Goal: Task Accomplishment & Management: Manage account settings

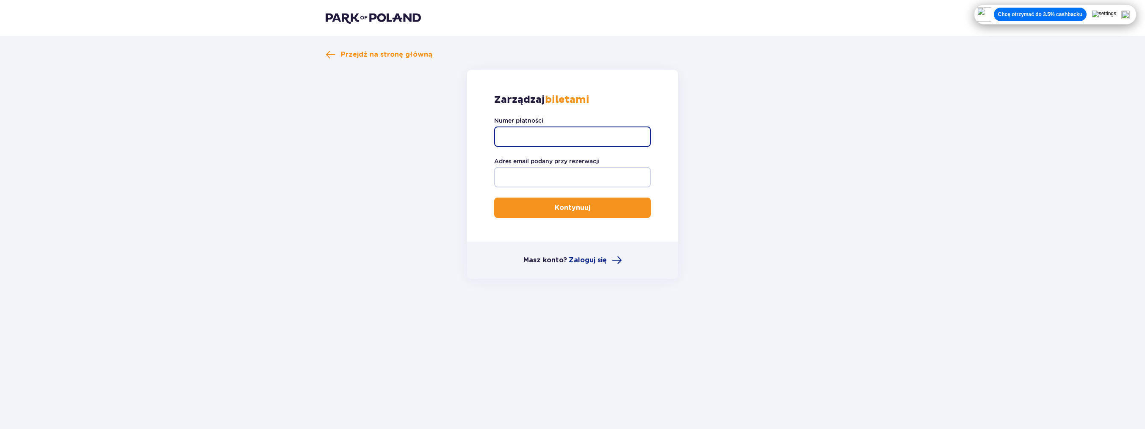
click at [565, 144] on input "Numer płatności" at bounding box center [572, 137] width 157 height 20
paste input "TR-VRC-EMVDCRX"
type input "TR-VRC-EMVDCRX"
click at [538, 180] on input "Adres email podany przy rezerwacji" at bounding box center [572, 177] width 157 height 20
type input "opilag@interia.pl"
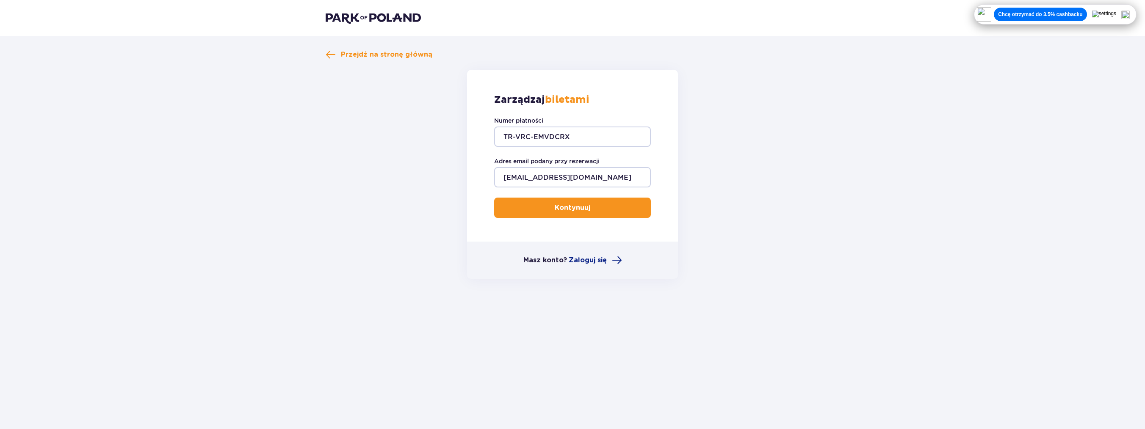
click at [568, 212] on button "Kontynuuj" at bounding box center [572, 208] width 157 height 20
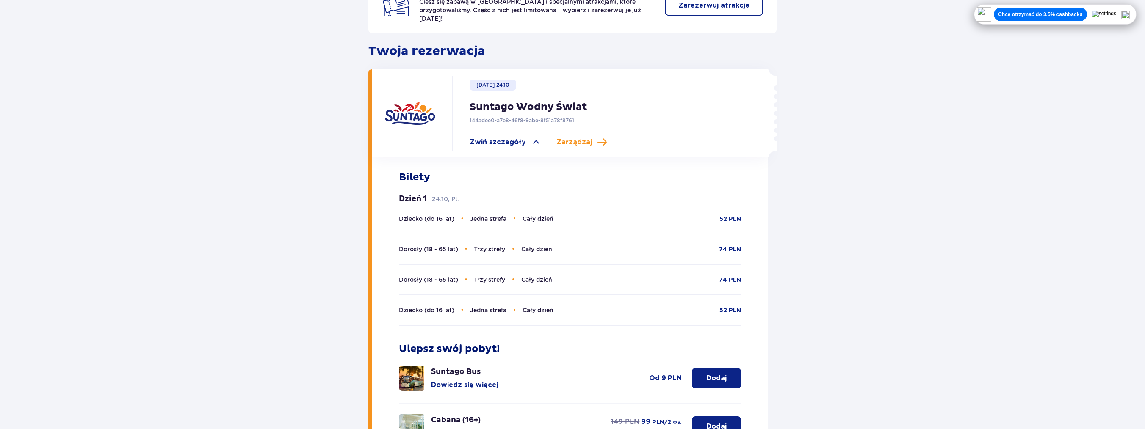
scroll to position [212, 0]
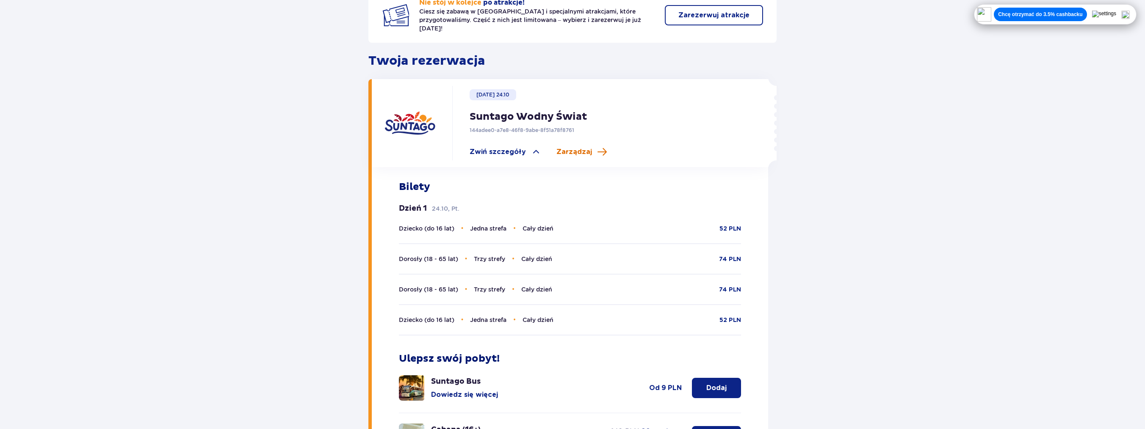
click at [578, 147] on span "Zarządzaj" at bounding box center [574, 151] width 36 height 9
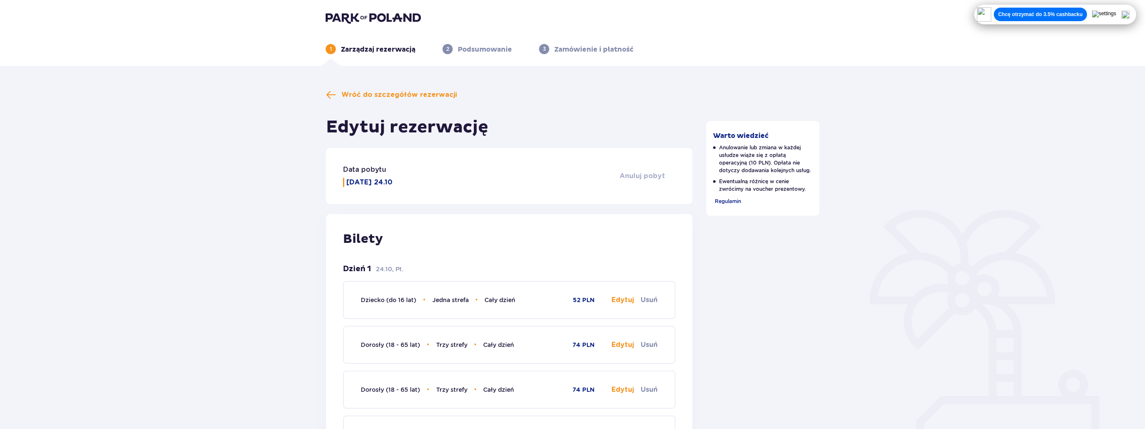
click at [650, 179] on span "Anuluj pobyt" at bounding box center [642, 175] width 46 height 9
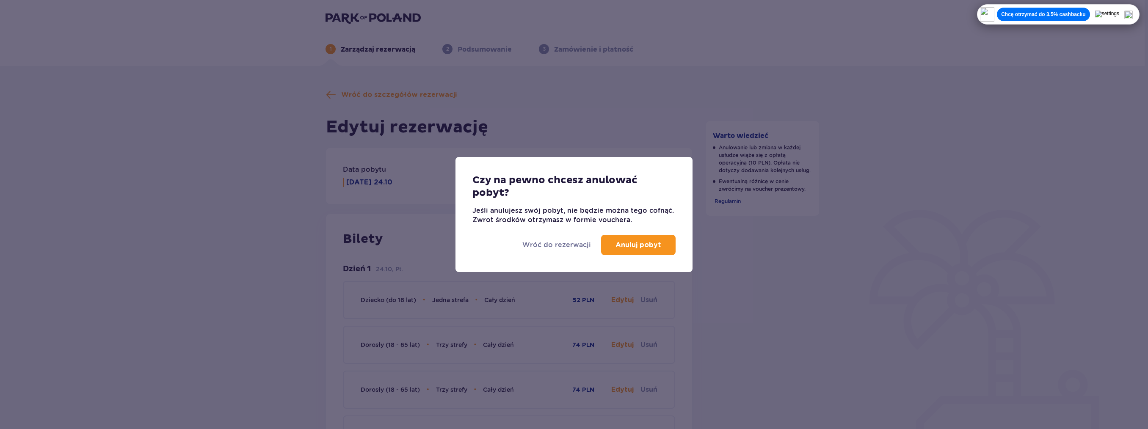
click at [647, 245] on p "Anuluj pobyt" at bounding box center [639, 244] width 46 height 9
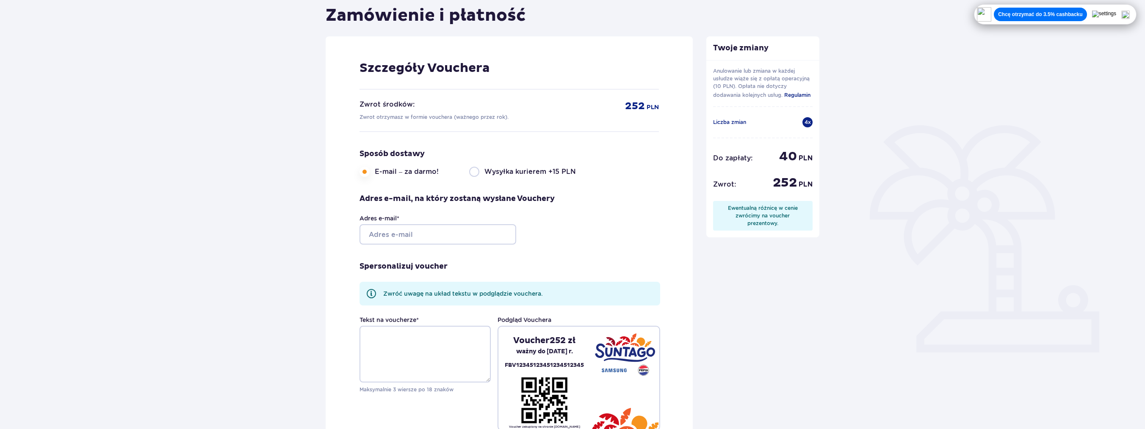
scroll to position [127, 0]
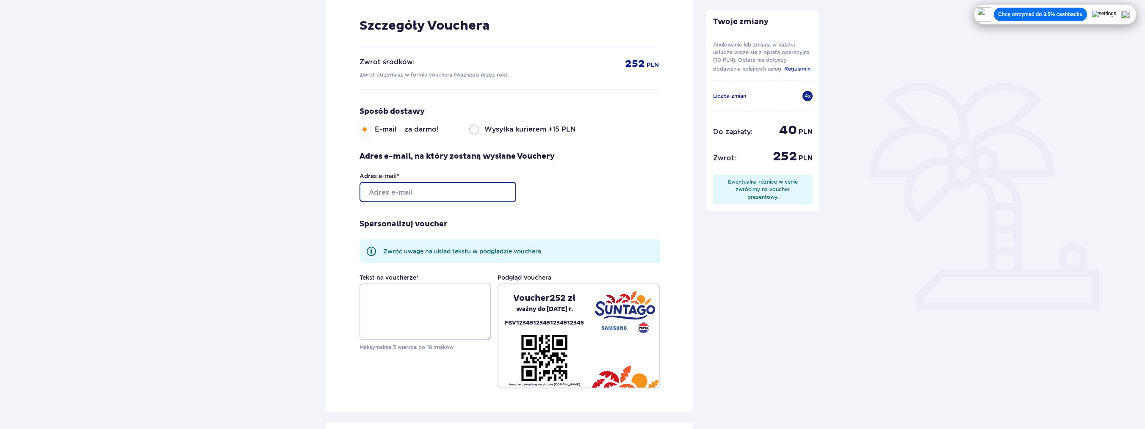
click at [379, 186] on input "Adres e-mail *" at bounding box center [437, 192] width 157 height 20
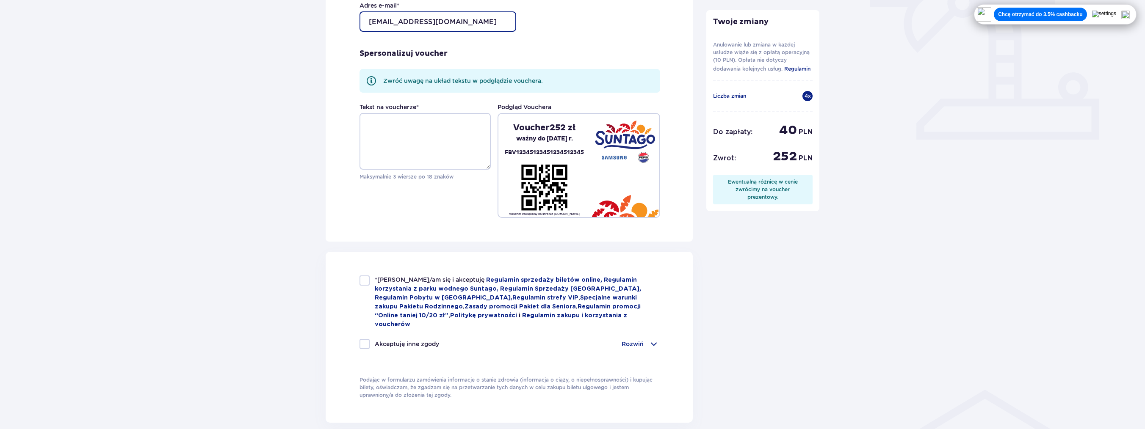
scroll to position [339, 0]
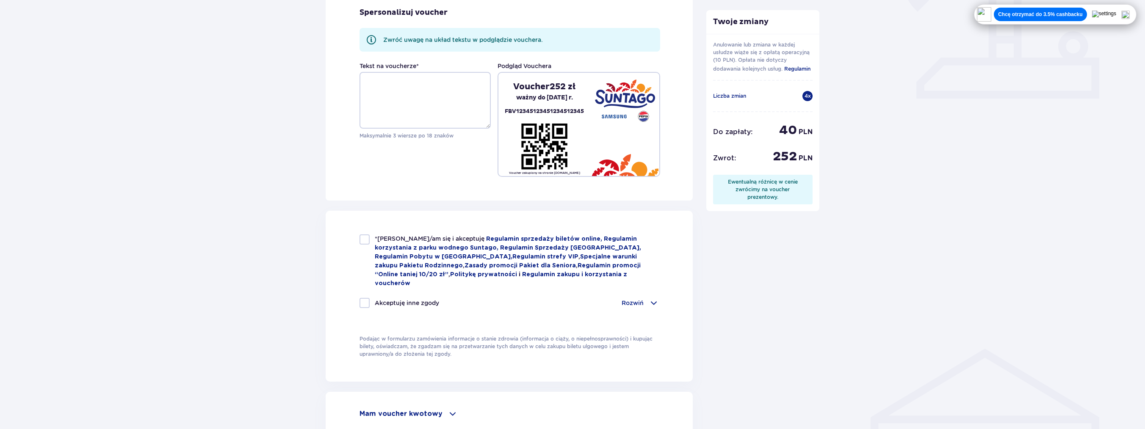
click at [365, 239] on div at bounding box center [364, 240] width 10 height 10
checkbox input "true"
click at [363, 298] on div at bounding box center [364, 303] width 10 height 10
checkbox input "true"
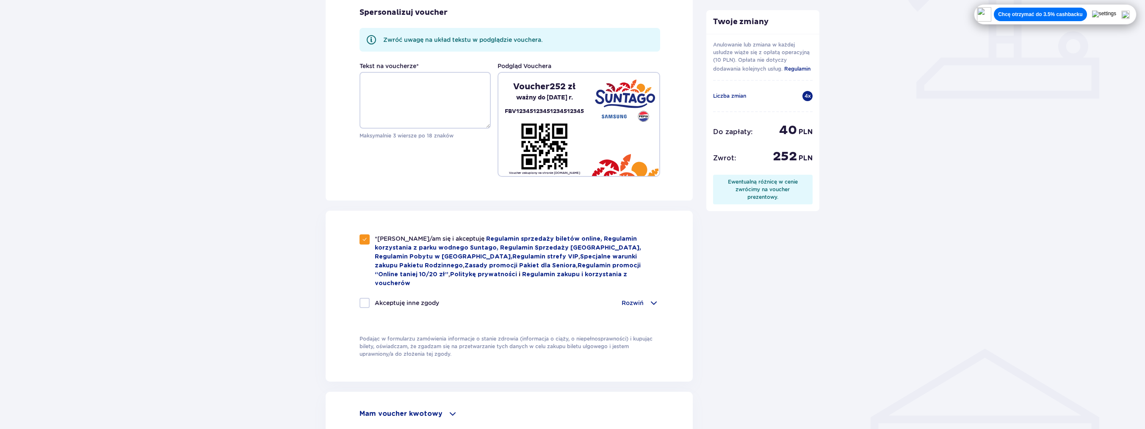
checkbox input "true"
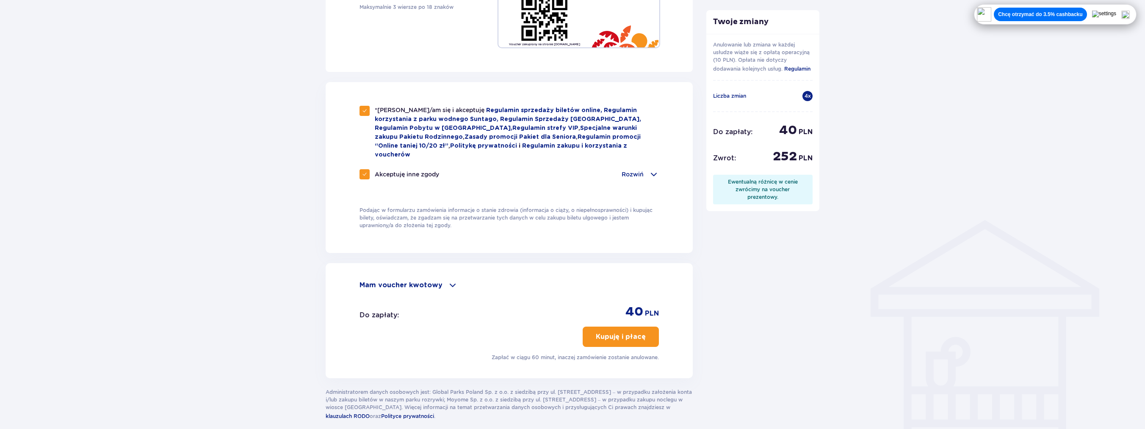
scroll to position [498, 0]
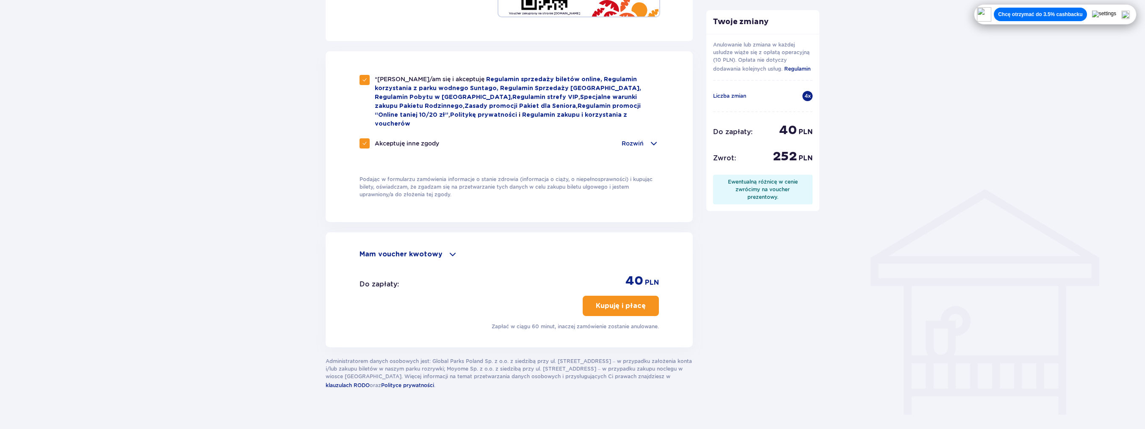
click at [617, 301] on p "Kupuję i płacę" at bounding box center [621, 305] width 50 height 9
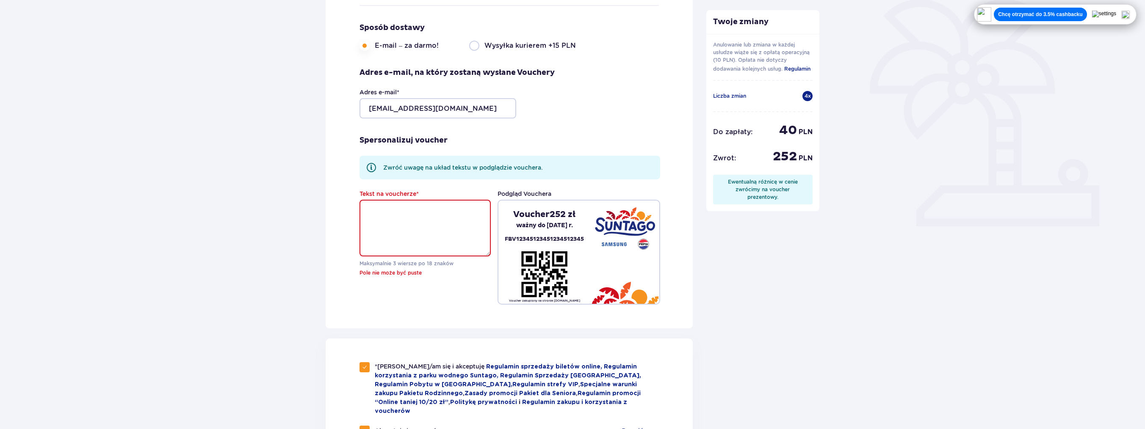
scroll to position [198, 0]
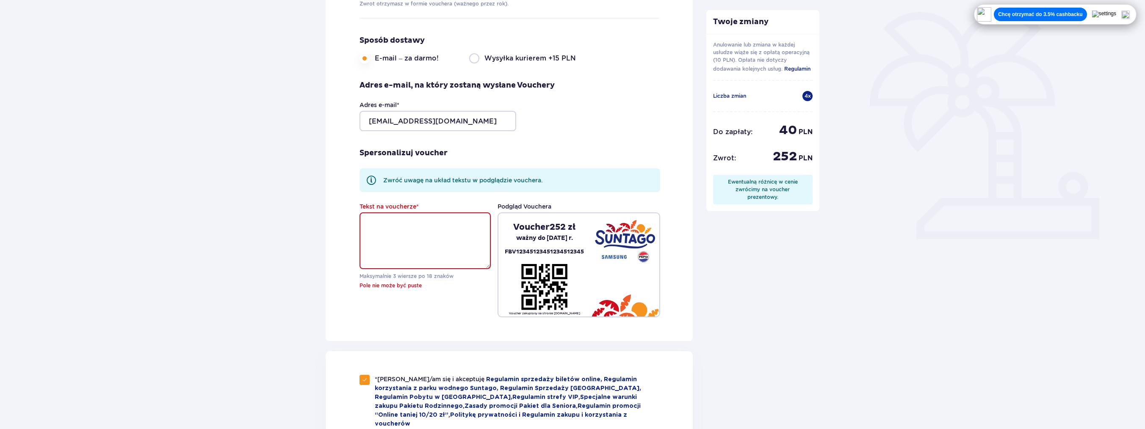
click at [406, 223] on textarea "Tekst na voucherze *" at bounding box center [424, 241] width 131 height 57
type textarea "Suntago"
click at [758, 301] on div "Twoje zmiany Anulowanie lub zmiana w każdej usłudze wiąże się z opłatą operacyj…" at bounding box center [762, 291] width 127 height 798
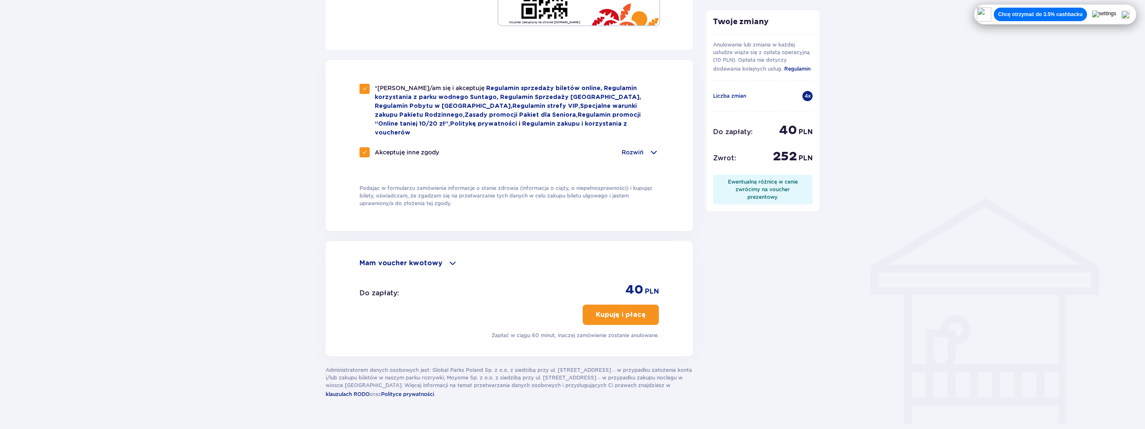
scroll to position [498, 0]
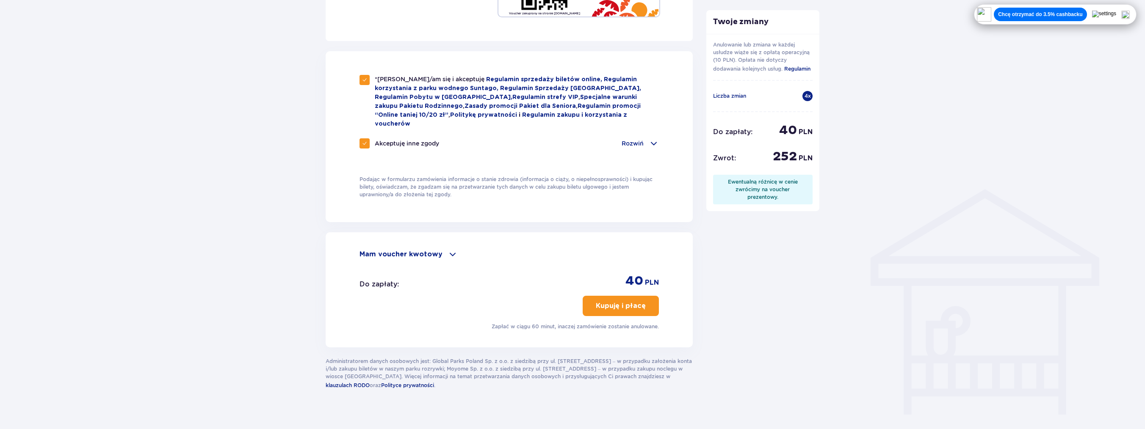
click at [644, 301] on span "button" at bounding box center [647, 306] width 10 height 10
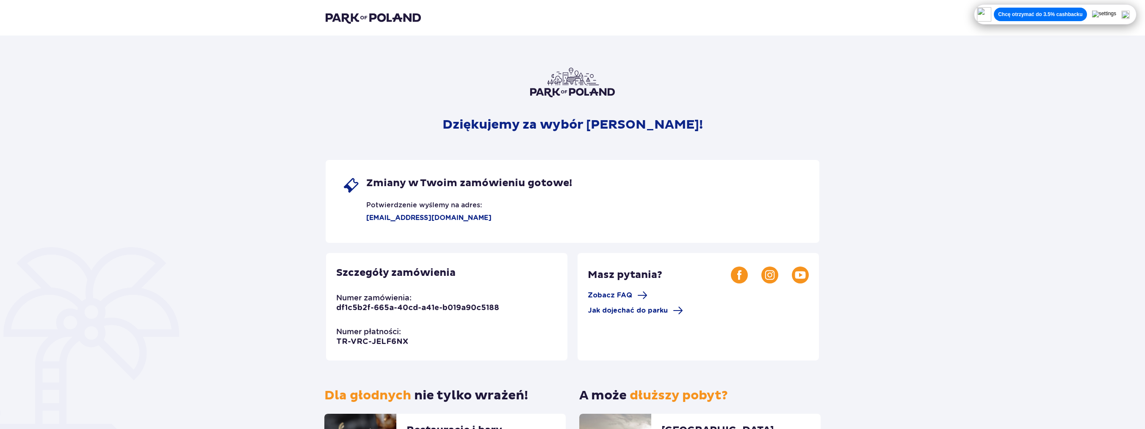
click at [398, 22] on img at bounding box center [373, 18] width 95 height 12
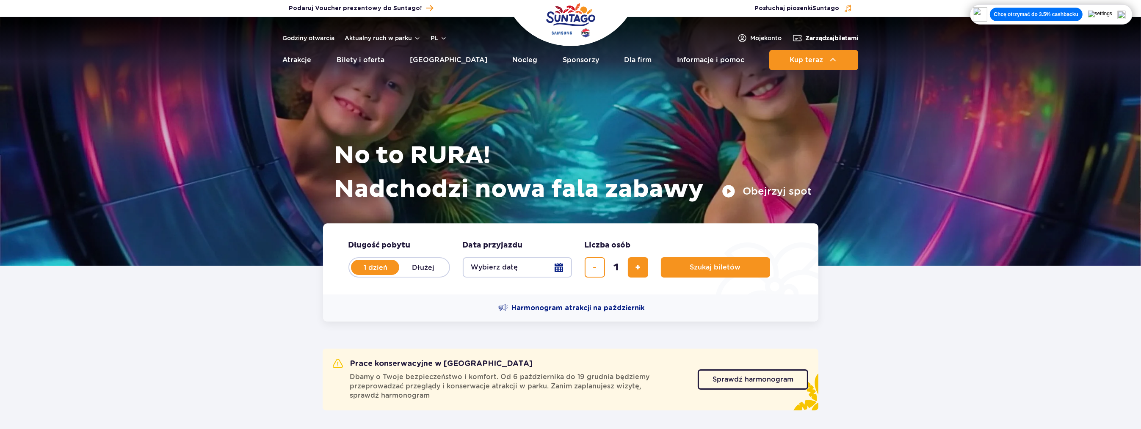
click at [828, 39] on span "Zarządzaj biletami" at bounding box center [832, 38] width 53 height 8
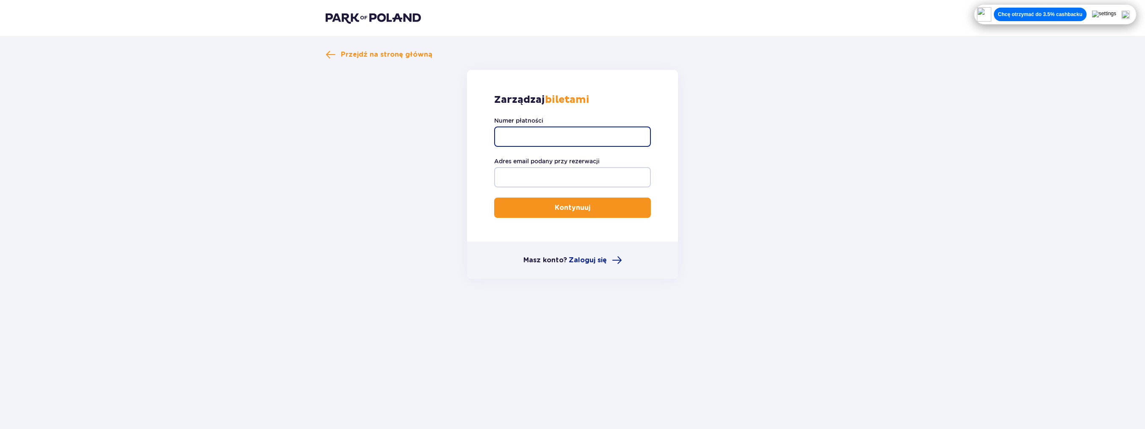
click at [558, 130] on input "Numer płatności" at bounding box center [572, 137] width 157 height 20
paste input "TR-VRC-EMW06VX"
type input "TR-VRC-EMW06VX"
click at [548, 172] on input "Adres email podany przy rezerwacji" at bounding box center [572, 177] width 157 height 20
type input "opilag@interia.pl"
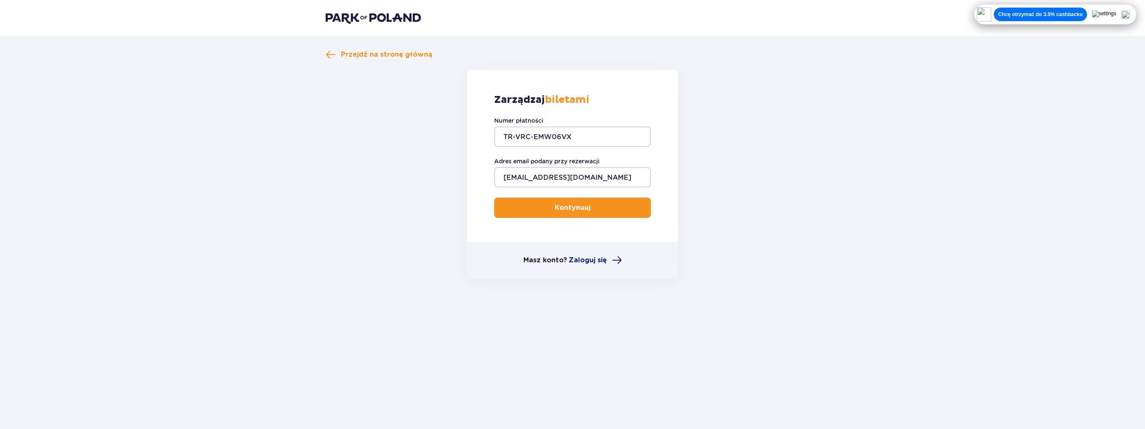
click at [570, 212] on p "Kontynuuj" at bounding box center [573, 207] width 36 height 9
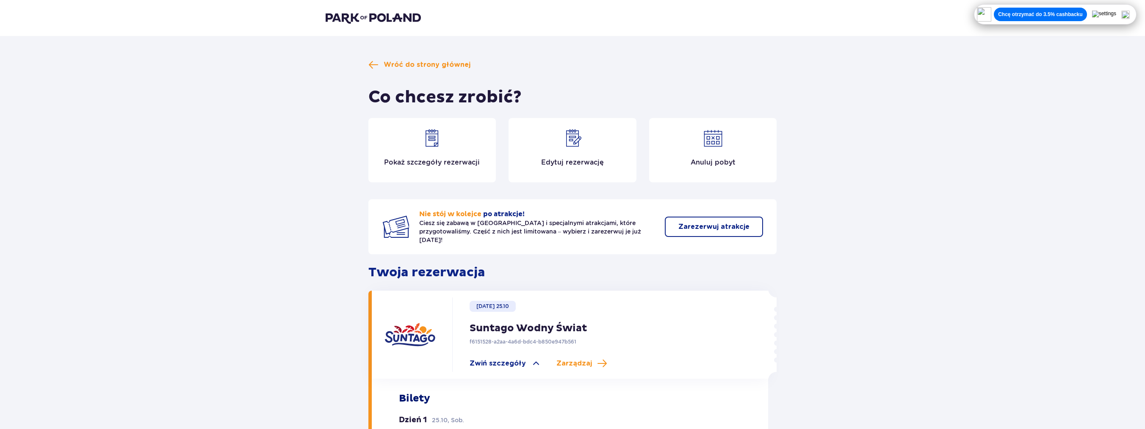
click at [565, 162] on p "Edytuj rezerwację" at bounding box center [572, 162] width 63 height 9
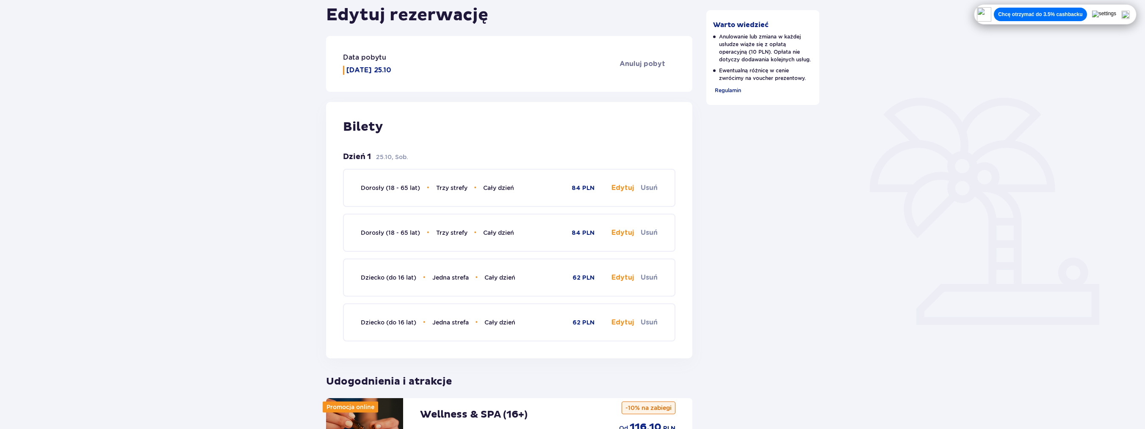
scroll to position [127, 0]
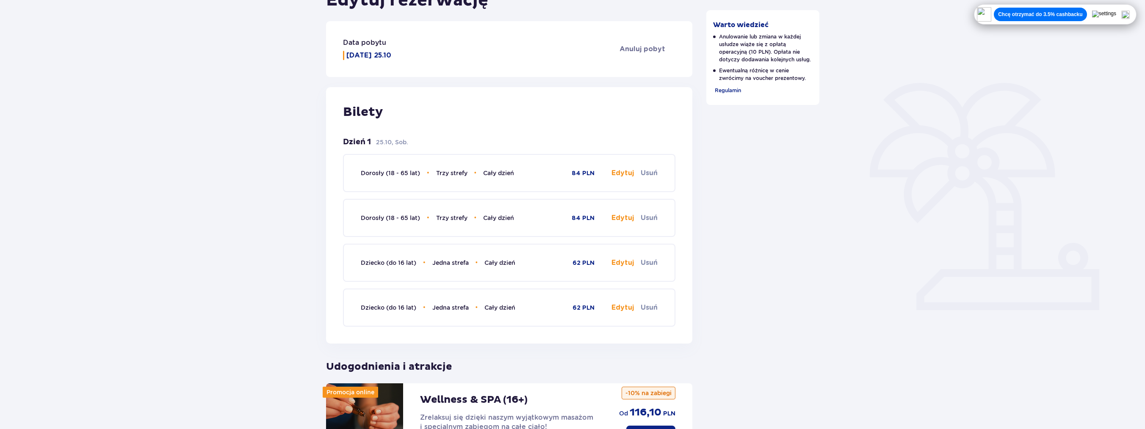
click at [621, 174] on button "Edytuj" at bounding box center [622, 172] width 22 height 9
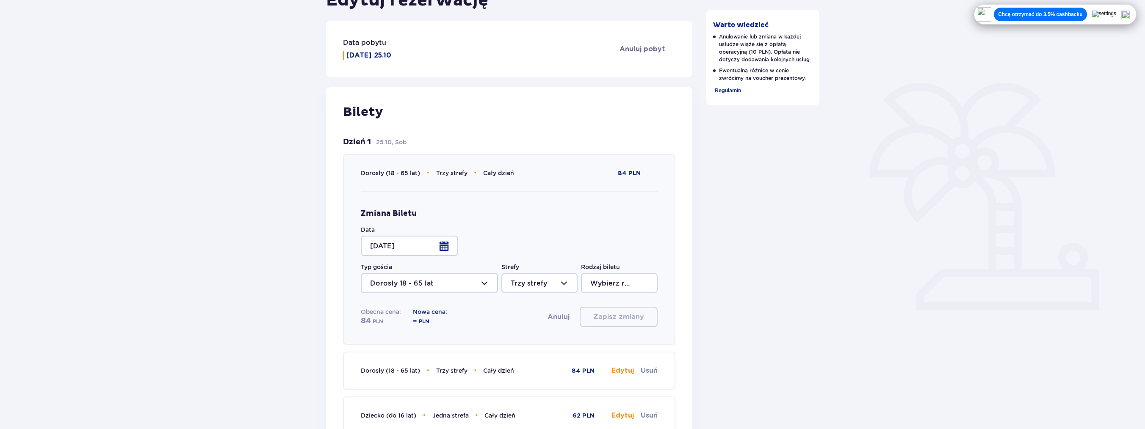
type input "Cały dzień"
click at [443, 246] on div at bounding box center [409, 246] width 97 height 20
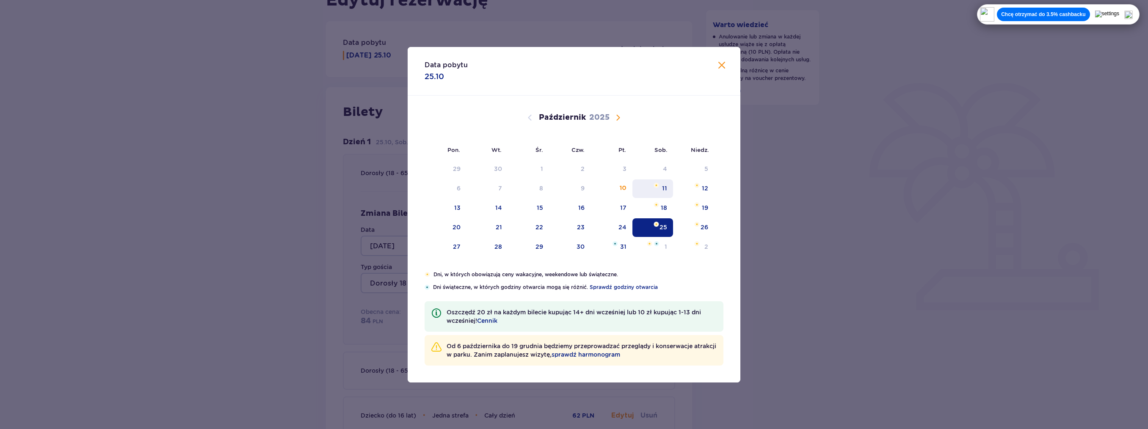
click at [664, 187] on div "11" at bounding box center [664, 188] width 5 height 8
type input "11.10.25"
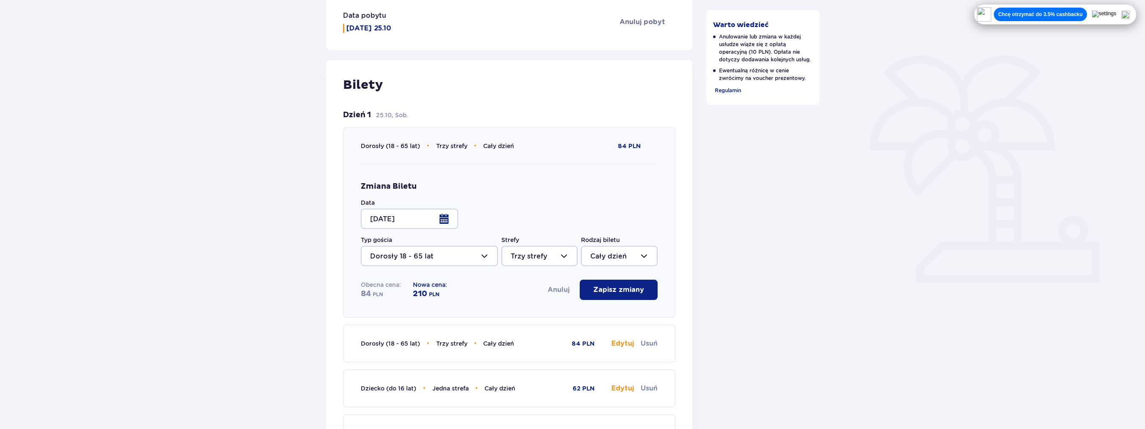
scroll to position [169, 0]
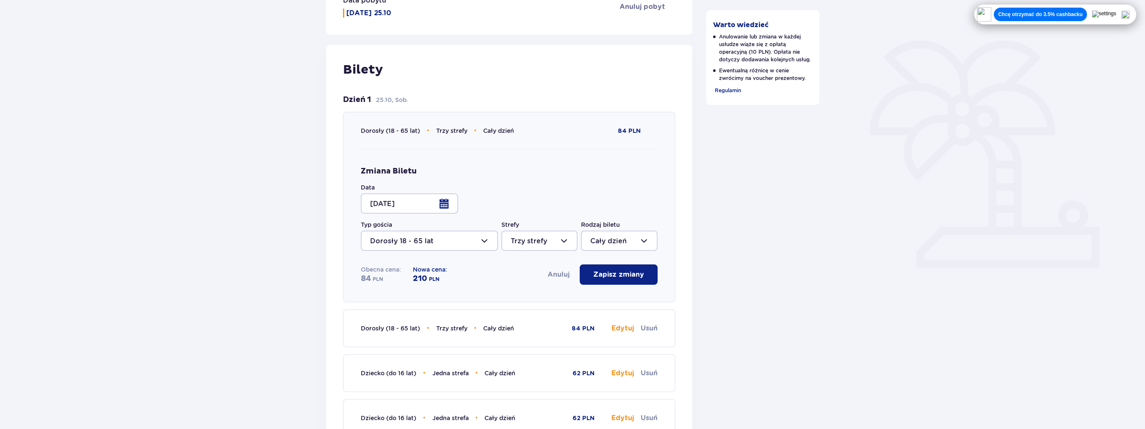
click at [566, 240] on div at bounding box center [539, 241] width 76 height 20
click at [627, 274] on p "Zapisz zmiany" at bounding box center [618, 274] width 51 height 9
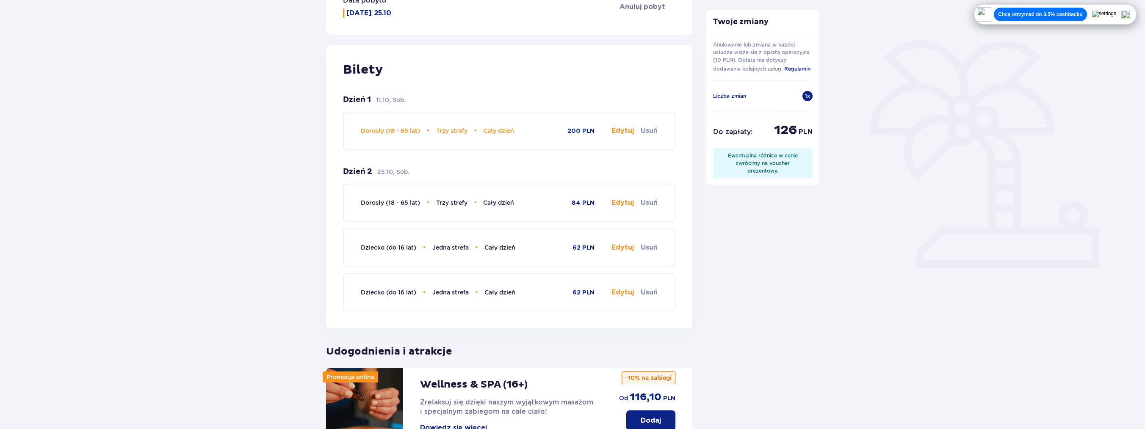
click at [623, 202] on button "Edytuj" at bounding box center [622, 202] width 22 height 9
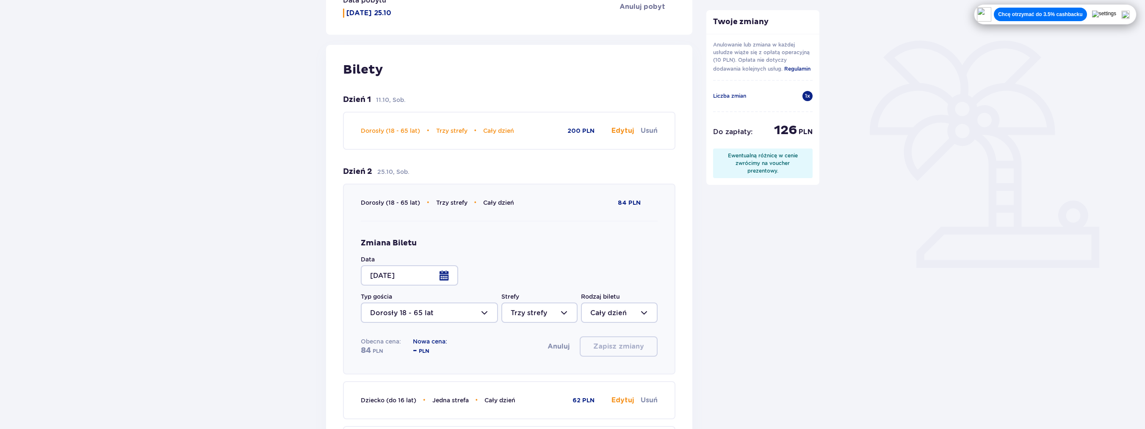
click at [446, 272] on div at bounding box center [409, 275] width 97 height 20
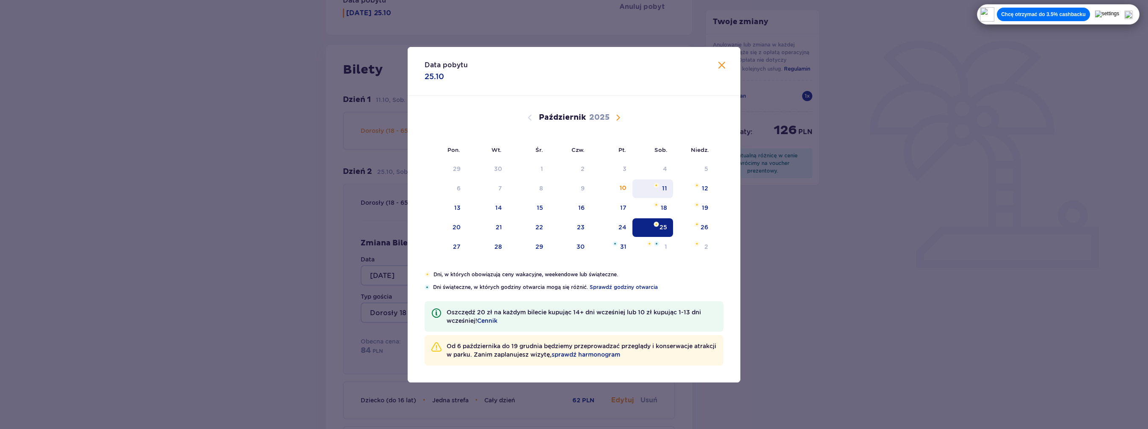
click at [664, 193] on div "11" at bounding box center [652, 188] width 41 height 19
type input "11.10.25"
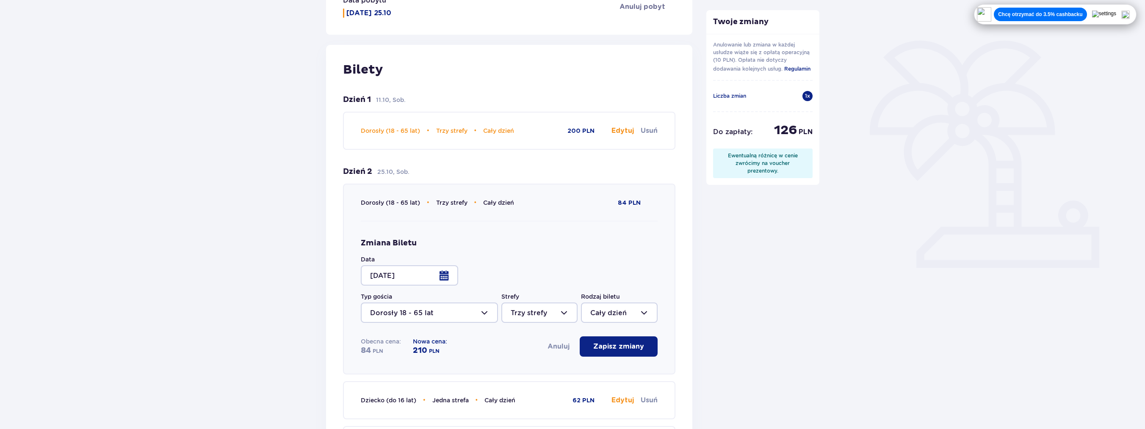
click at [625, 348] on p "Zapisz zmiany" at bounding box center [618, 346] width 51 height 9
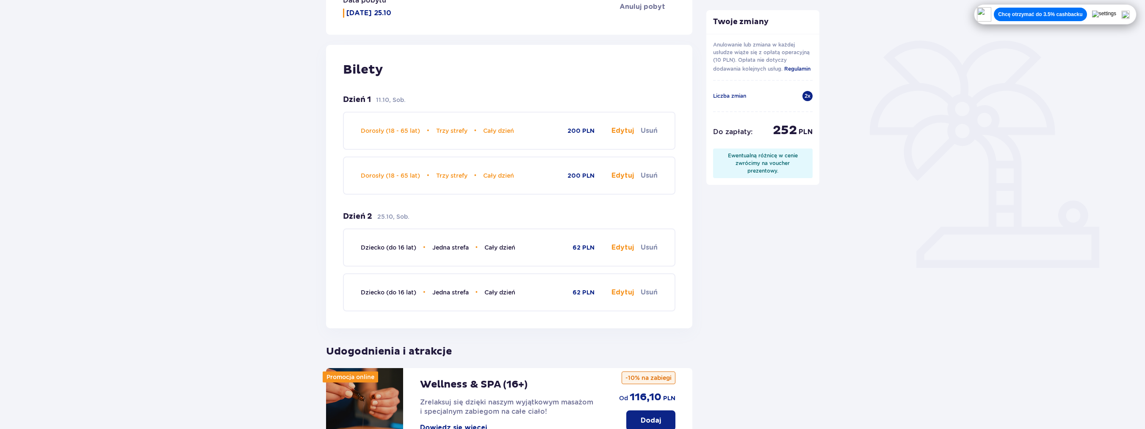
click at [623, 247] on button "Edytuj" at bounding box center [622, 247] width 22 height 9
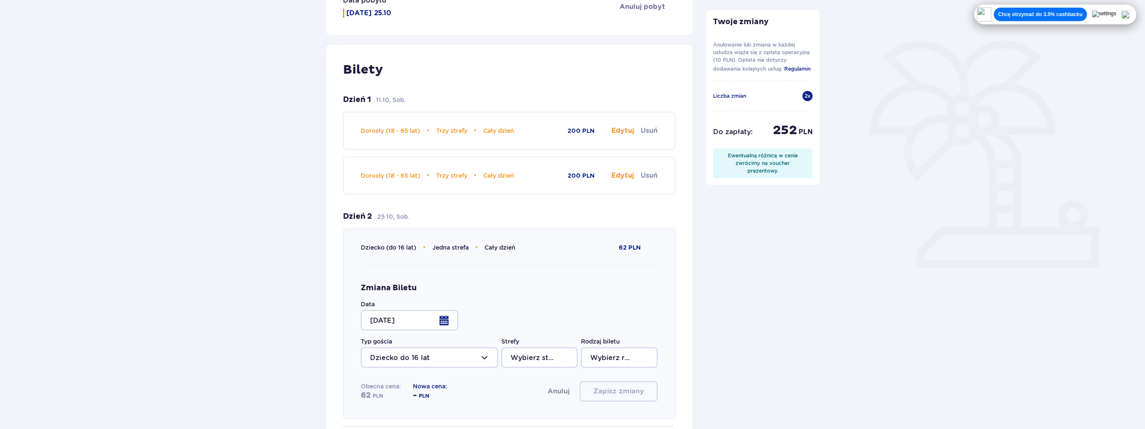
type input "Jedna strefa"
type input "Cały dzień"
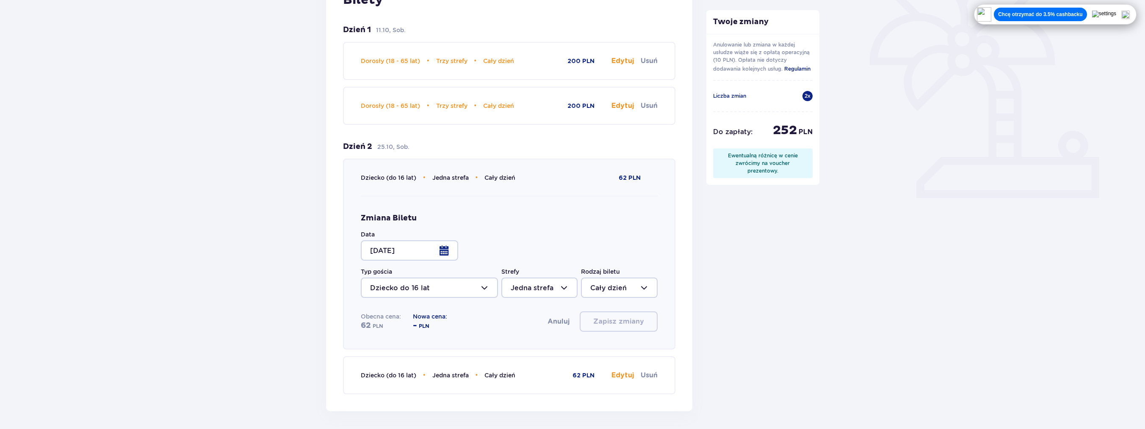
scroll to position [254, 0]
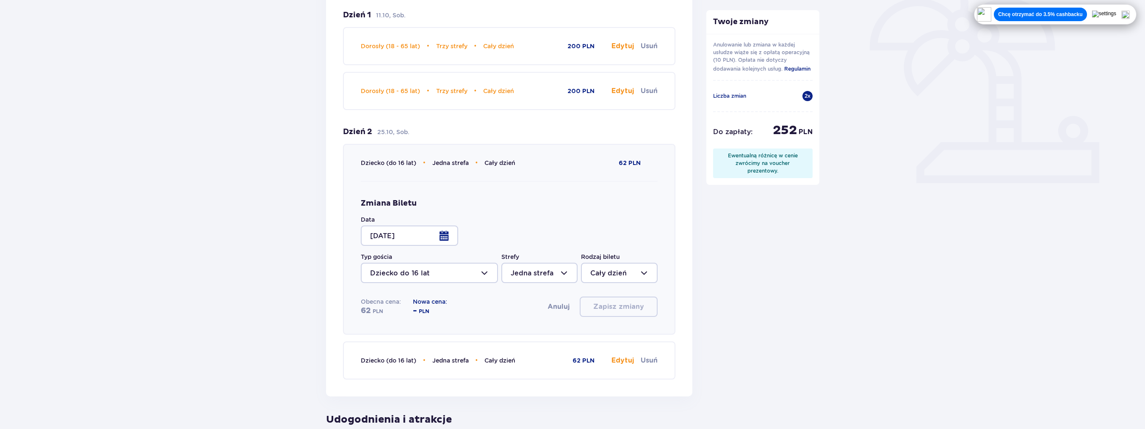
click at [445, 232] on div at bounding box center [409, 236] width 97 height 20
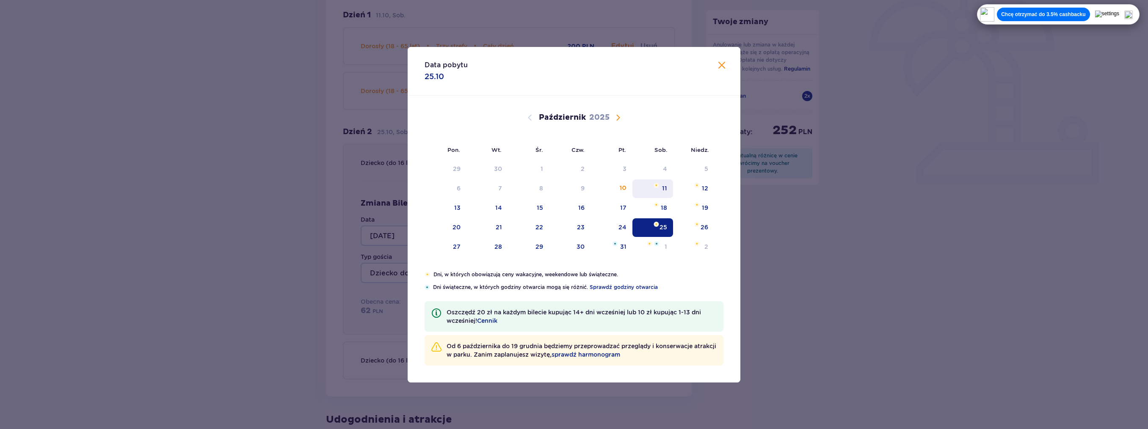
click at [665, 187] on div "11" at bounding box center [664, 188] width 5 height 8
type input "11.10.25"
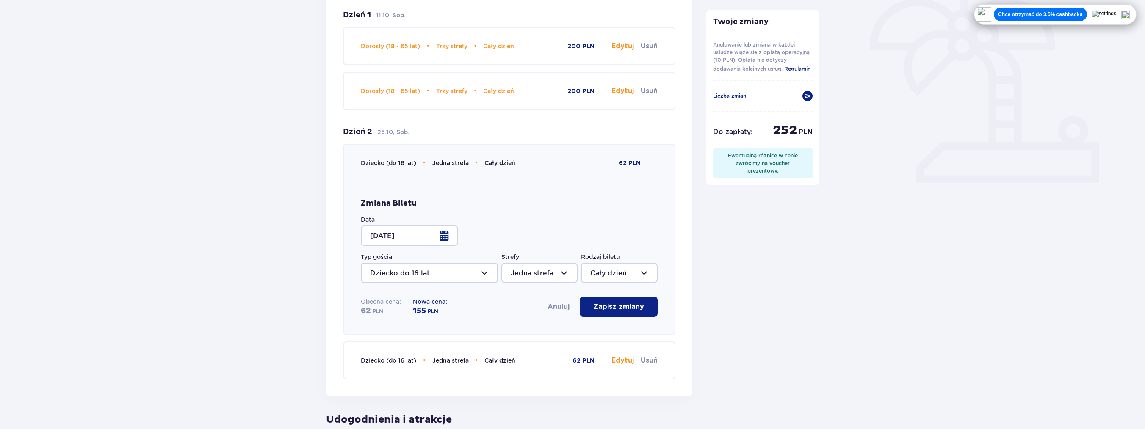
click at [630, 305] on p "Zapisz zmiany" at bounding box center [618, 306] width 51 height 9
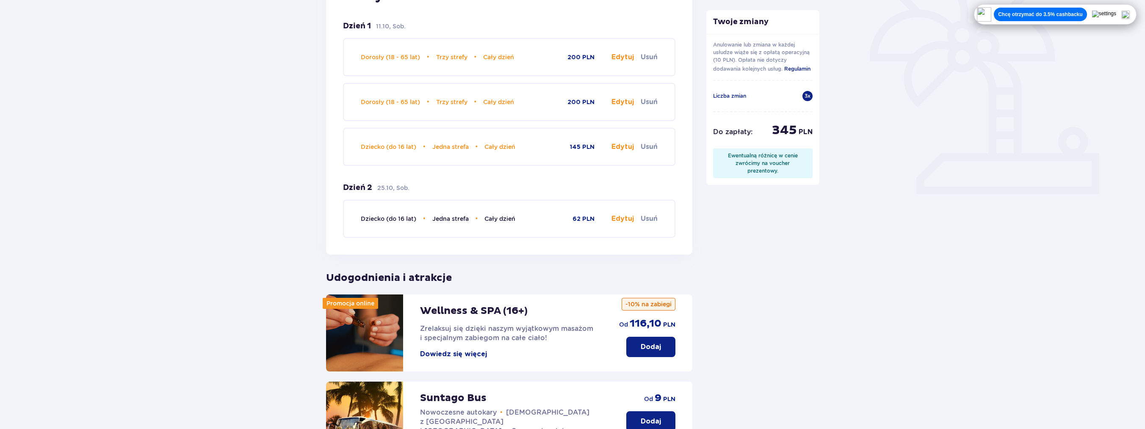
scroll to position [212, 0]
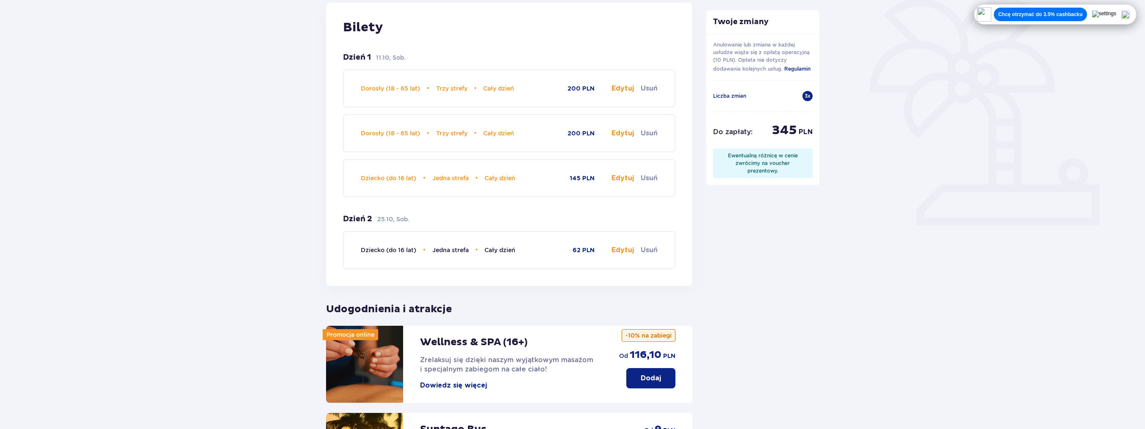
click at [652, 250] on button "Usuń" at bounding box center [649, 250] width 17 height 9
click at [630, 249] on button "Przywróć bilet" at bounding box center [631, 250] width 52 height 9
click at [649, 249] on button "Usuń" at bounding box center [649, 250] width 17 height 9
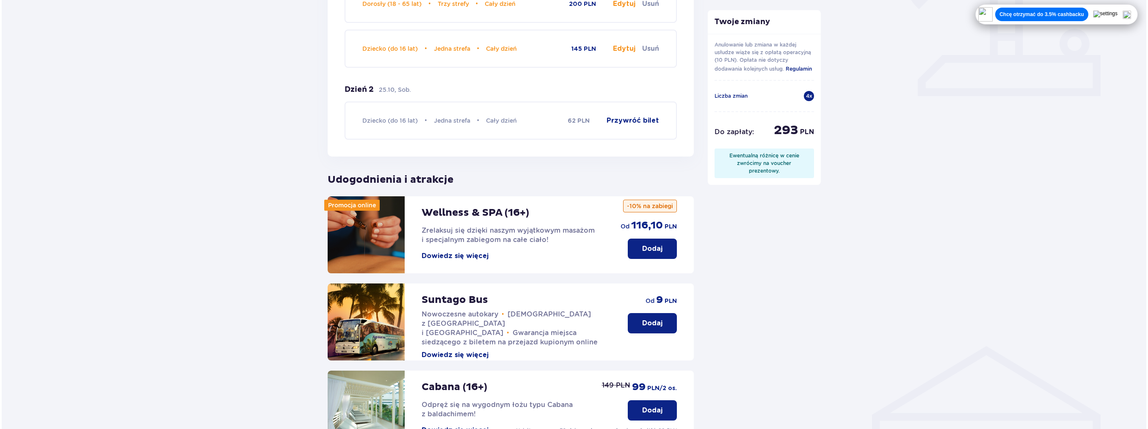
scroll to position [314, 0]
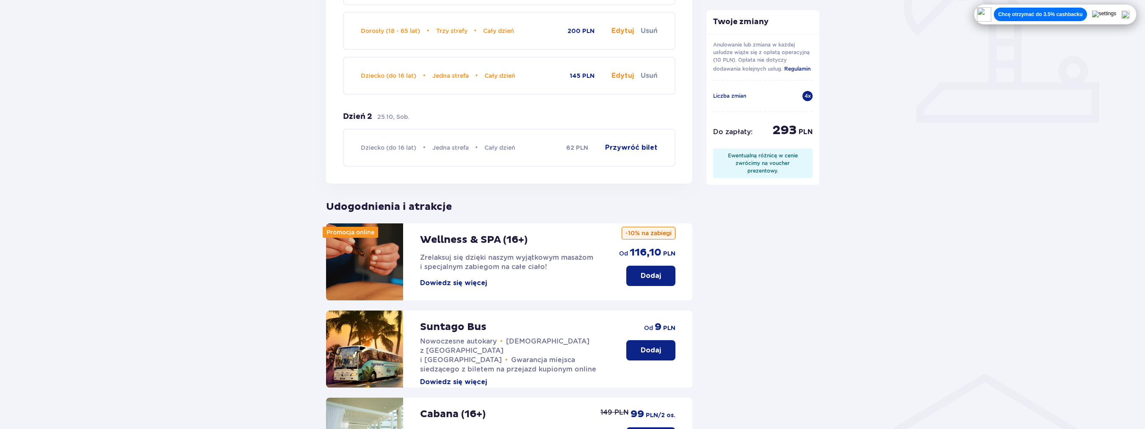
click at [462, 281] on button "Dowiedz się więcej" at bounding box center [453, 283] width 67 height 9
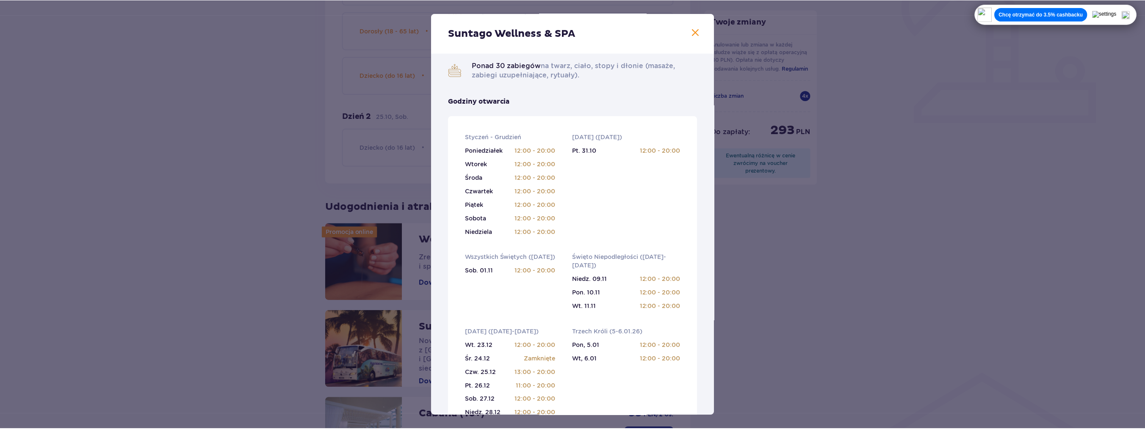
scroll to position [127, 0]
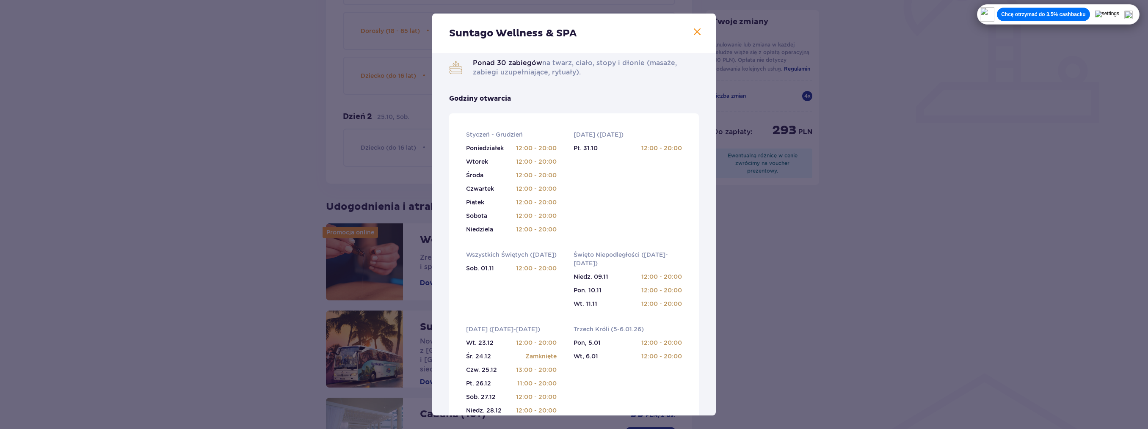
click at [692, 33] on span at bounding box center [697, 32] width 10 height 10
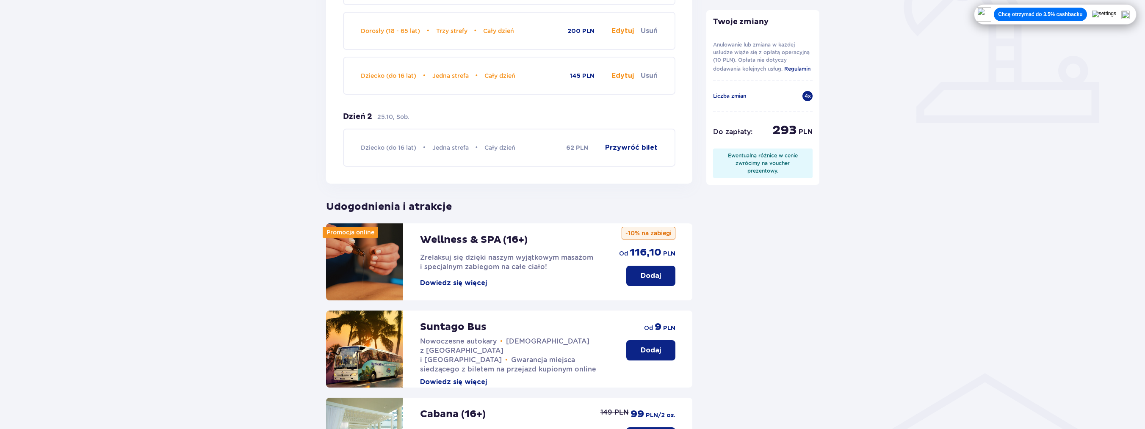
click at [652, 273] on p "Dodaj" at bounding box center [651, 275] width 20 height 9
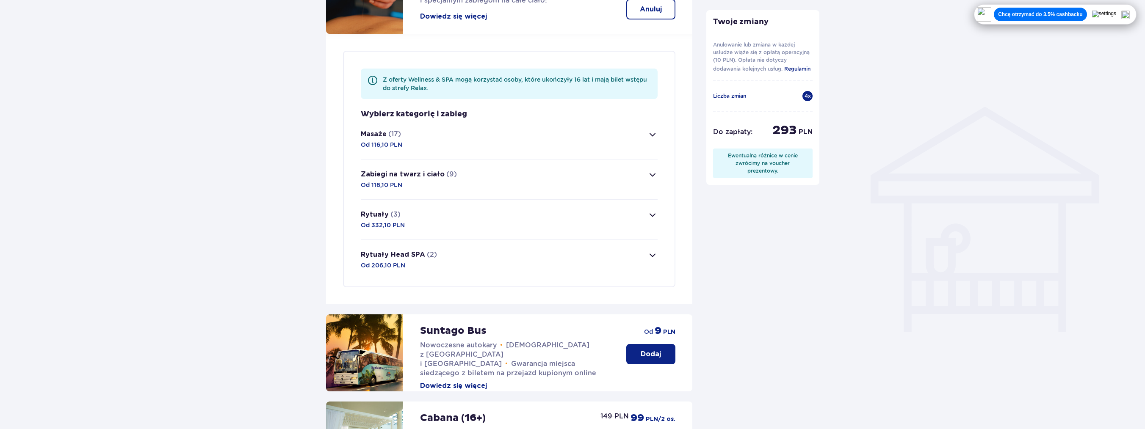
scroll to position [537, 0]
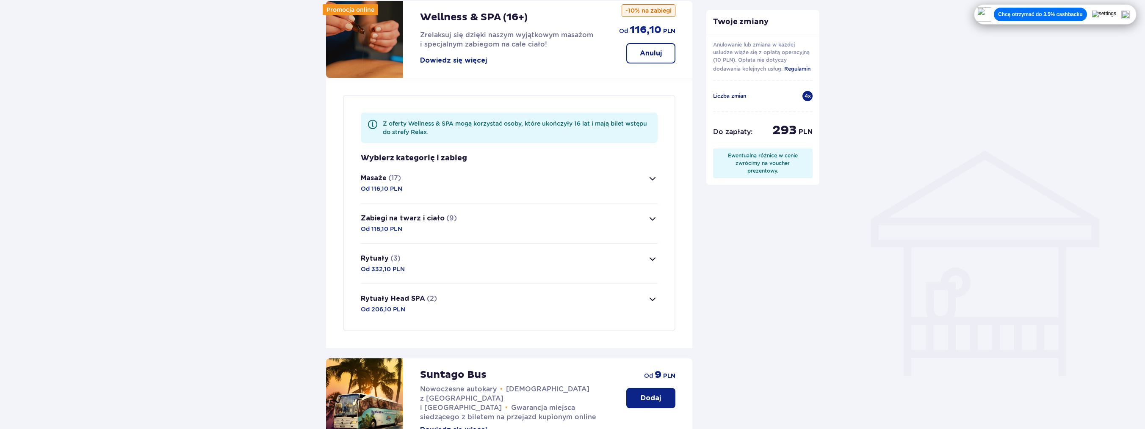
click at [654, 257] on span "button" at bounding box center [652, 259] width 10 height 10
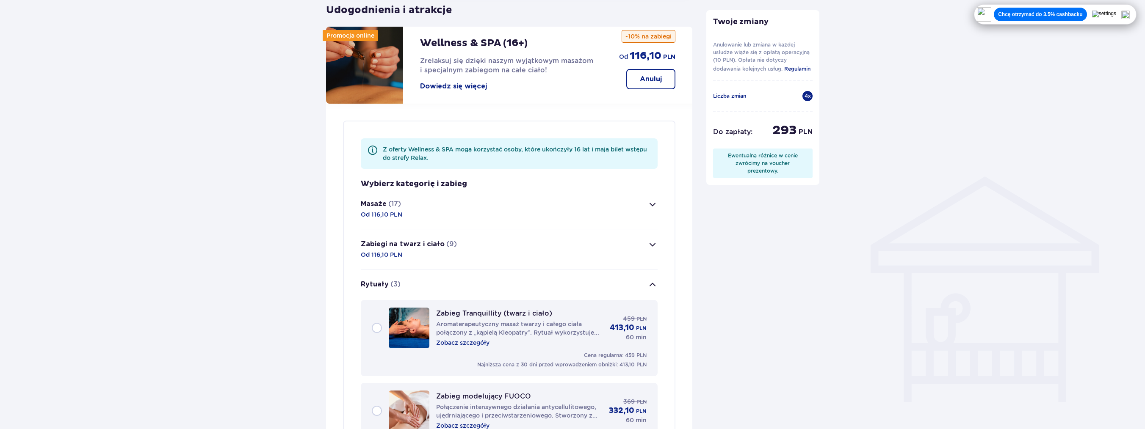
scroll to position [526, 0]
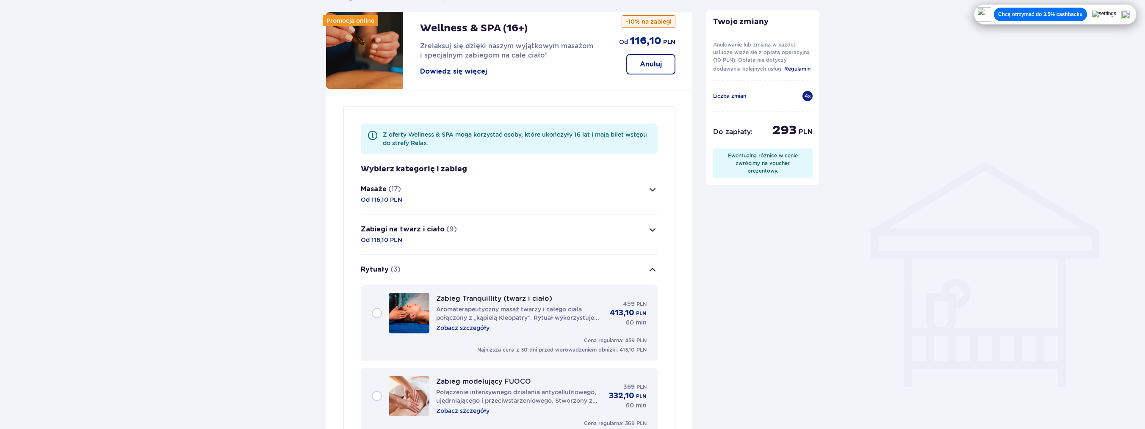
click at [653, 267] on span "button" at bounding box center [652, 270] width 10 height 10
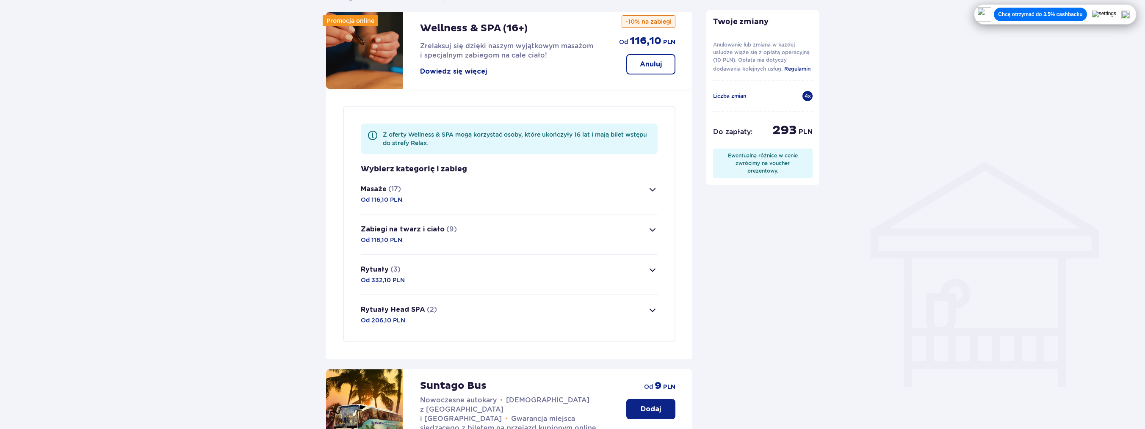
click at [653, 188] on span "button" at bounding box center [652, 190] width 10 height 10
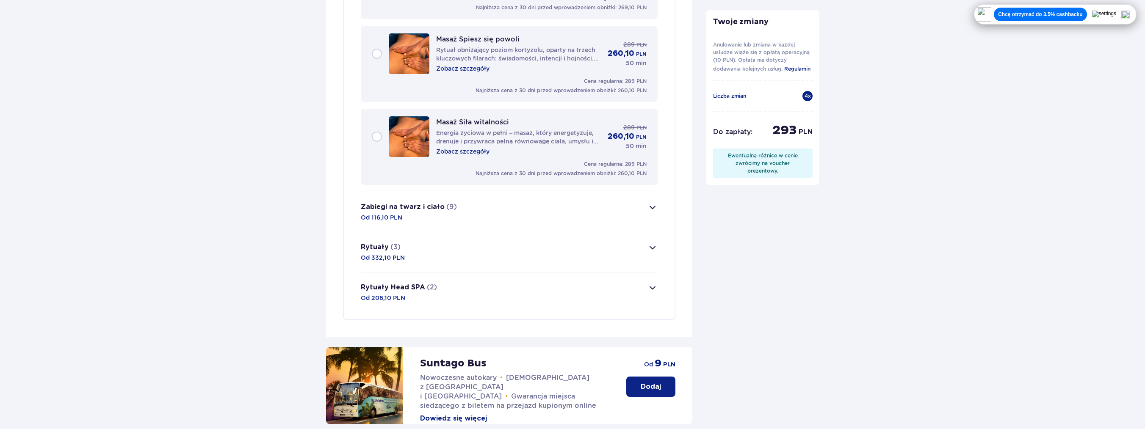
scroll to position [1970, 0]
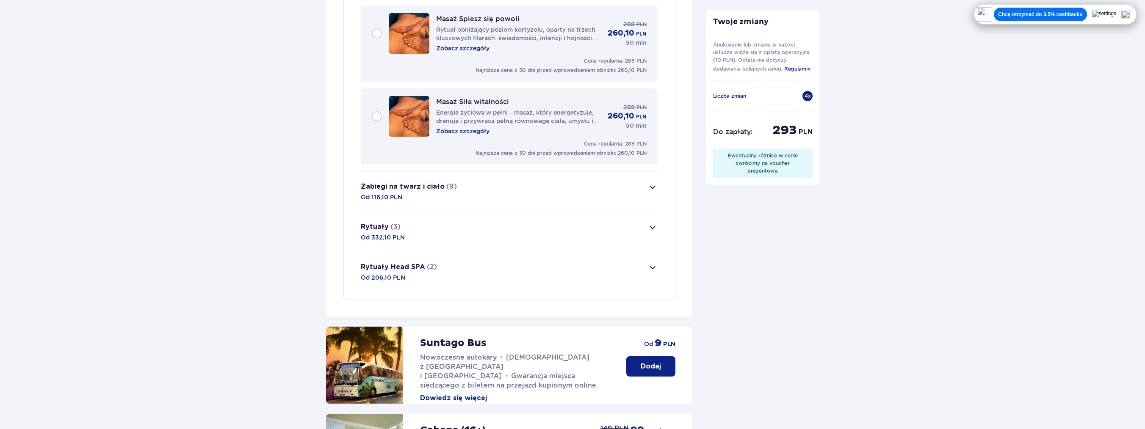
click at [653, 263] on span "button" at bounding box center [652, 267] width 10 height 10
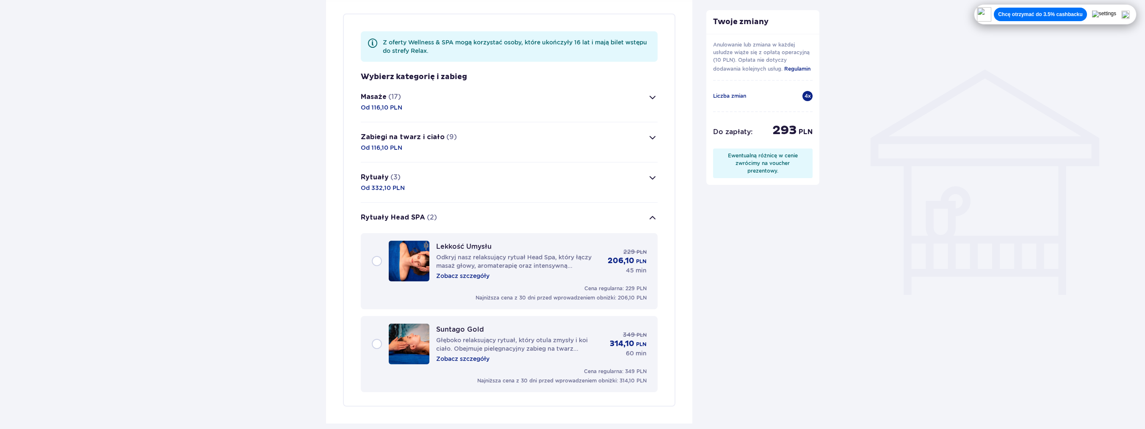
scroll to position [566, 0]
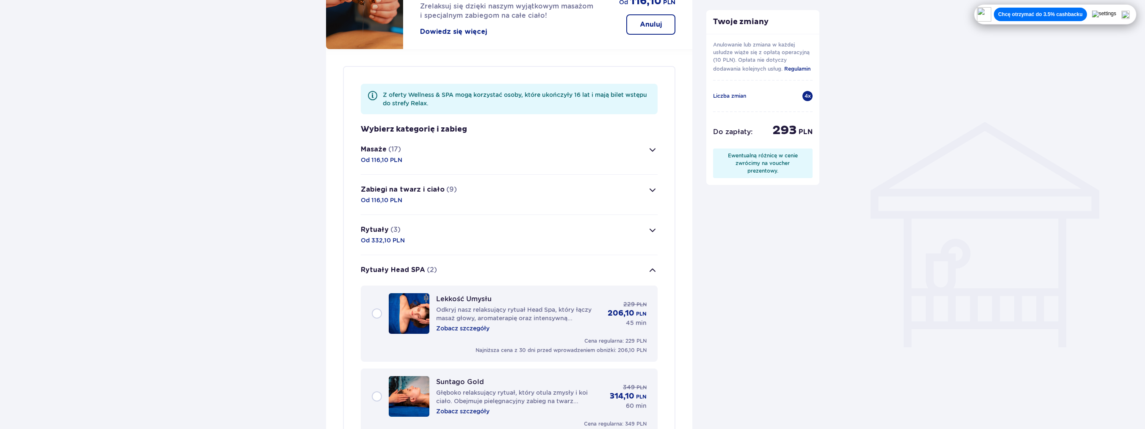
click at [652, 193] on span "button" at bounding box center [652, 190] width 10 height 10
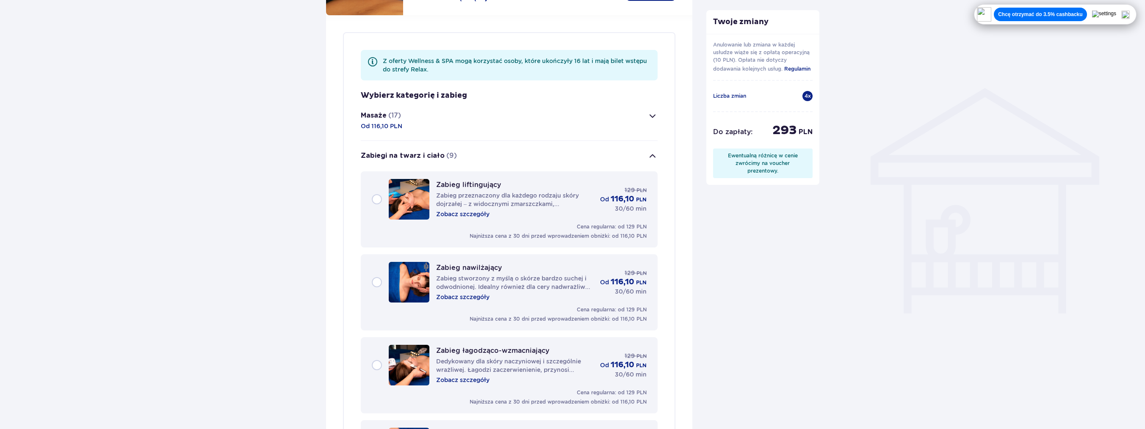
scroll to position [486, 0]
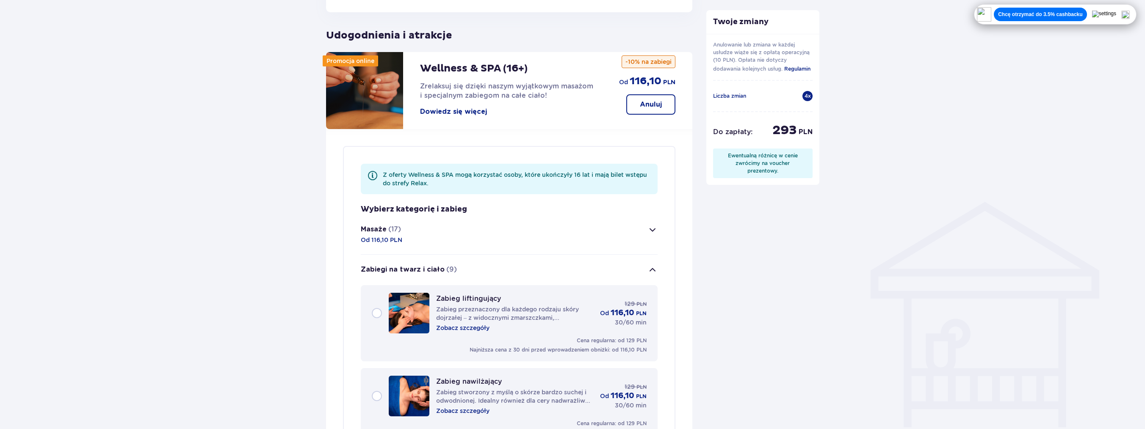
click at [652, 229] on span "button" at bounding box center [652, 230] width 10 height 10
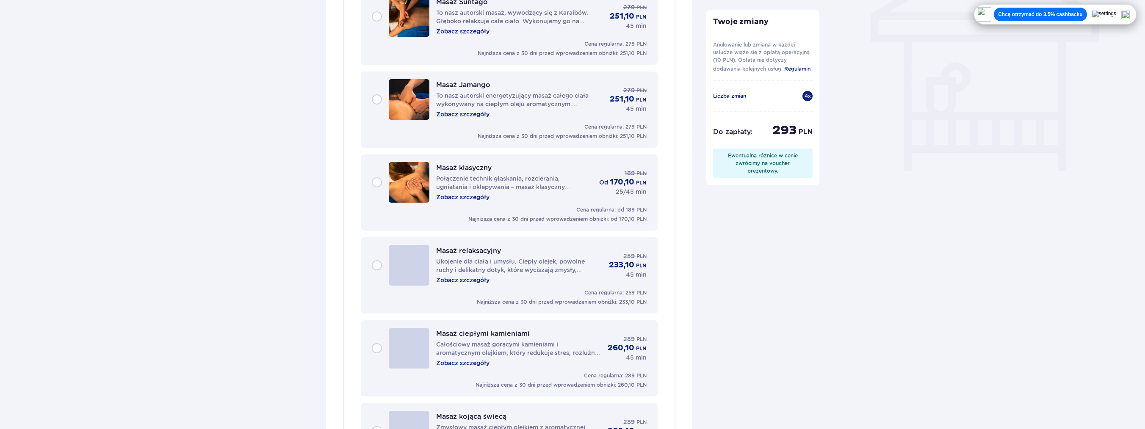
scroll to position [700, 0]
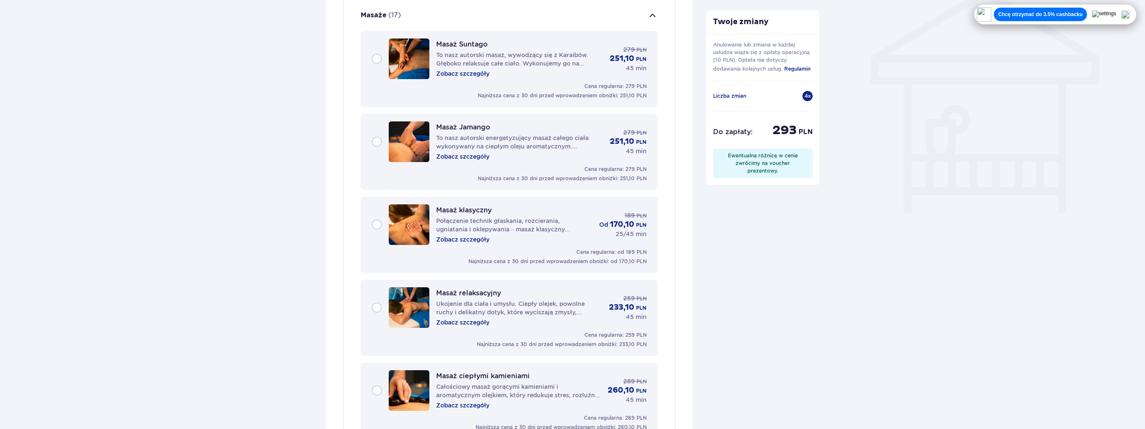
click at [377, 221] on div "Masaż klasyczny Połączenie technik głaskania, rozcierania, ugniatania i oklepyw…" at bounding box center [509, 224] width 275 height 41
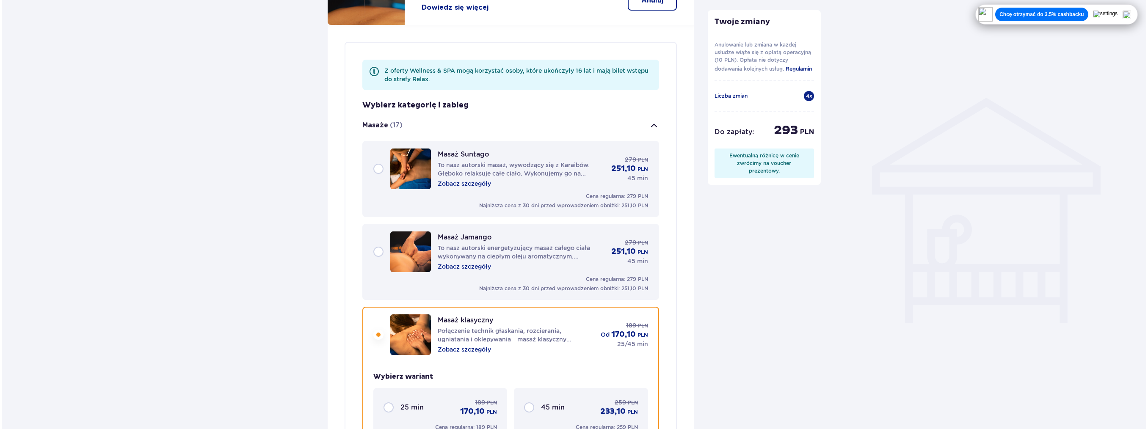
scroll to position [589, 0]
click at [478, 182] on p "Zobacz szczegóły" at bounding box center [462, 184] width 53 height 8
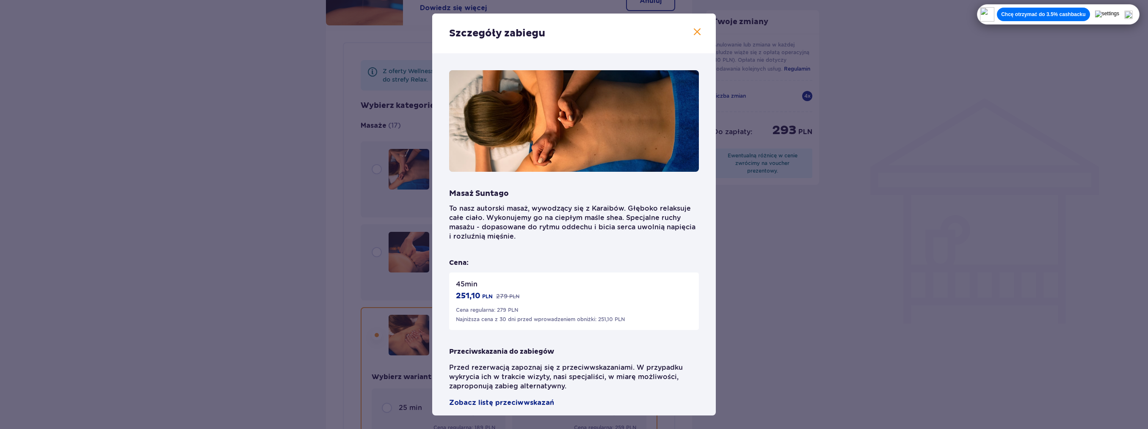
click at [692, 33] on span at bounding box center [697, 32] width 10 height 10
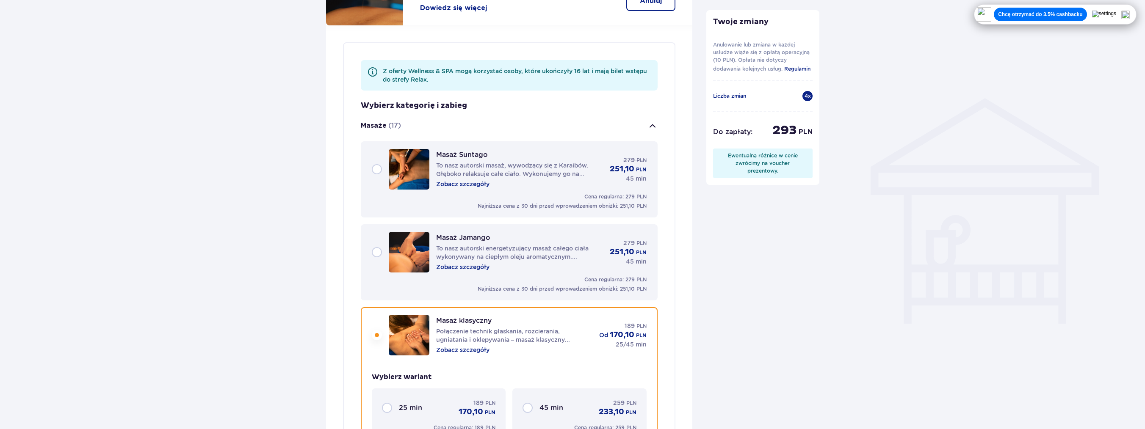
click at [476, 268] on p "Zobacz szczegóły" at bounding box center [462, 267] width 53 height 8
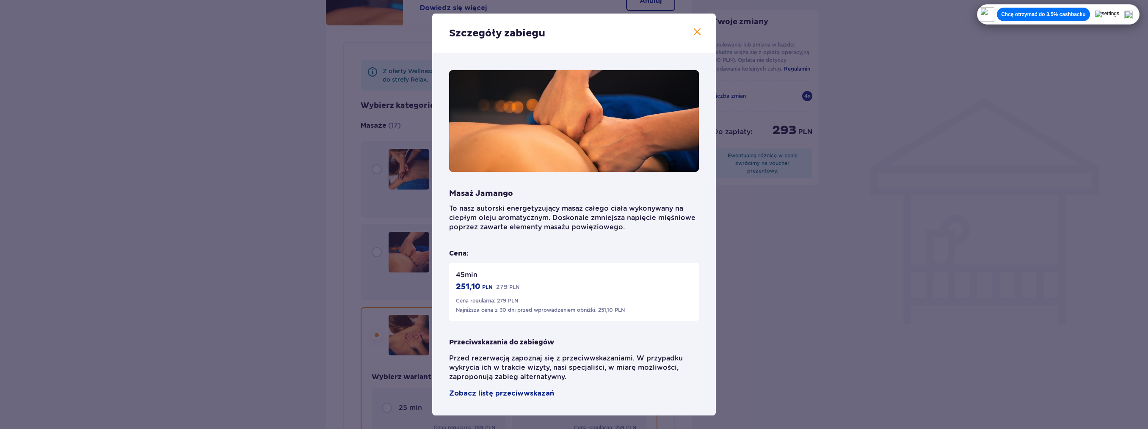
click at [698, 33] on span at bounding box center [697, 32] width 10 height 10
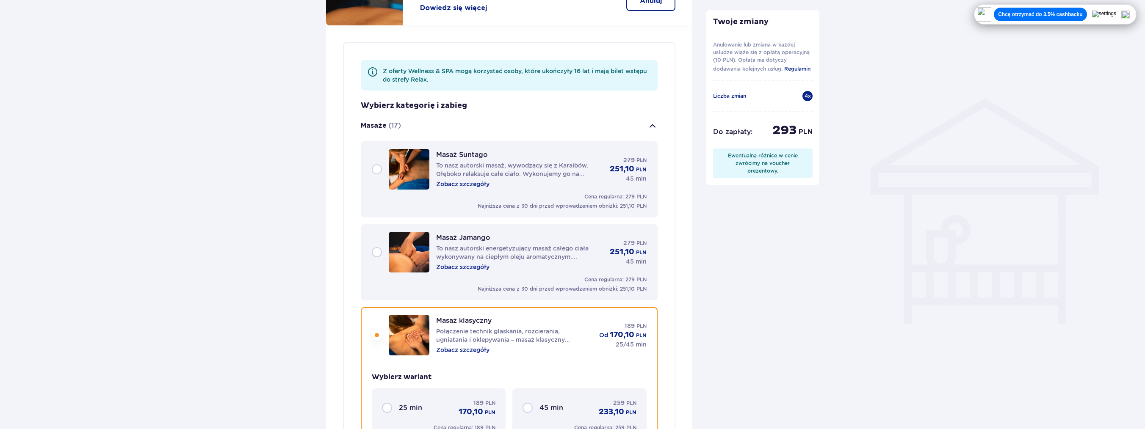
click at [375, 250] on div "Masaż Jamango To nasz autorski energetyzujący masaż całego ciała wykonywany na …" at bounding box center [509, 252] width 275 height 41
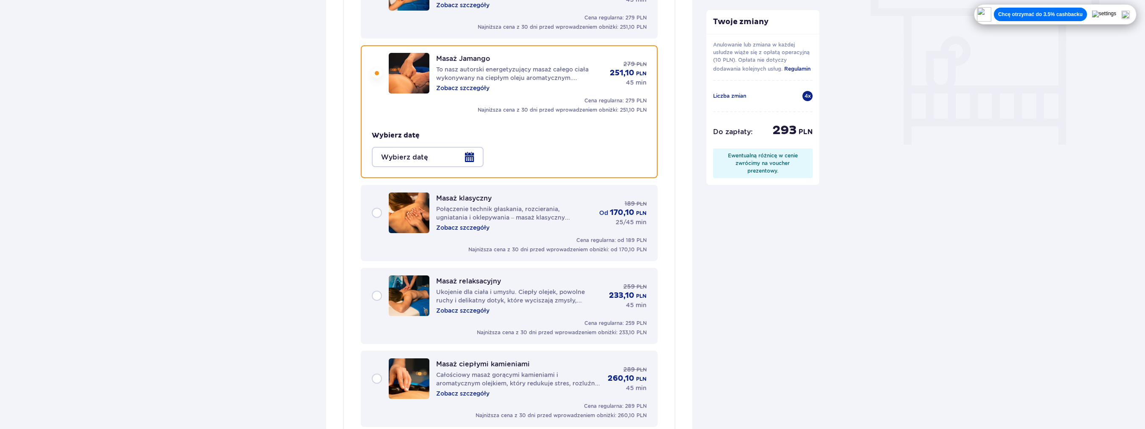
scroll to position [676, 0]
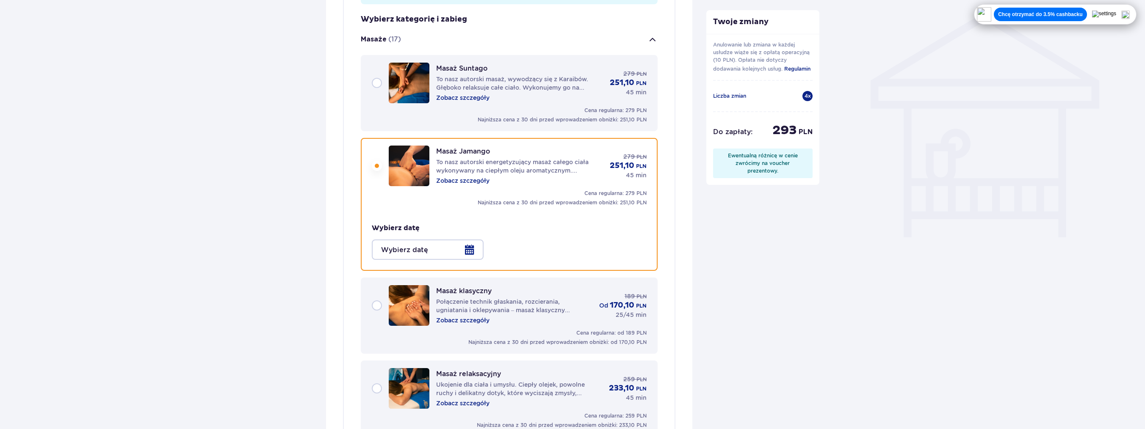
click at [478, 250] on div at bounding box center [428, 250] width 112 height 20
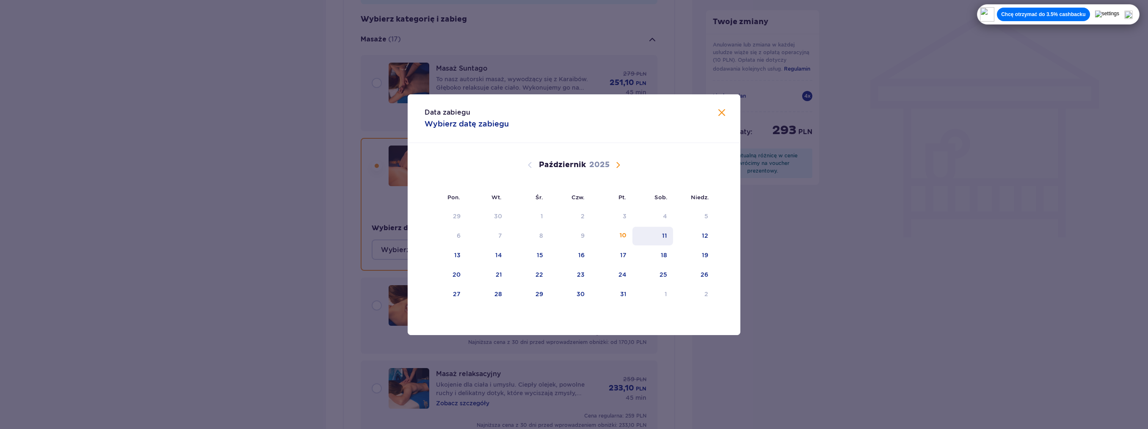
click at [657, 237] on div "11" at bounding box center [652, 236] width 41 height 19
type input "11.10.25"
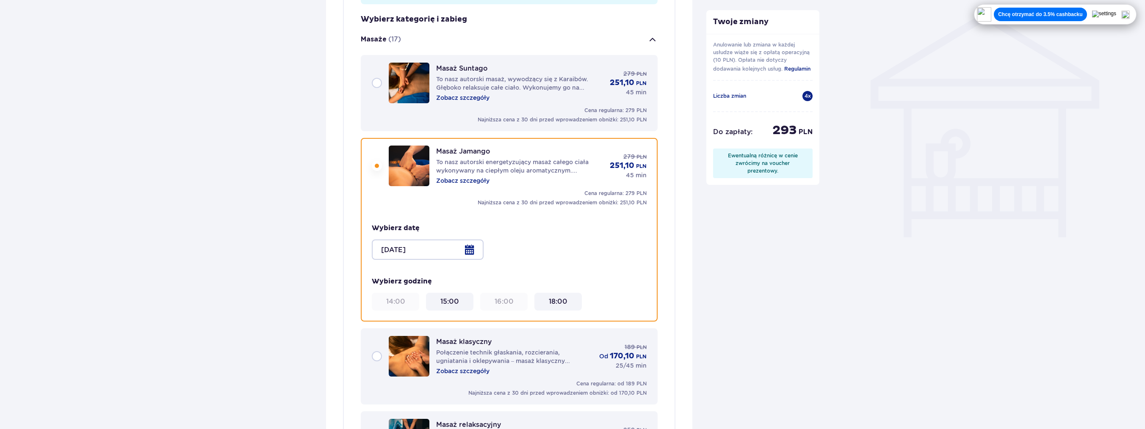
click at [457, 297] on 15\ "15:00" at bounding box center [449, 301] width 19 height 9
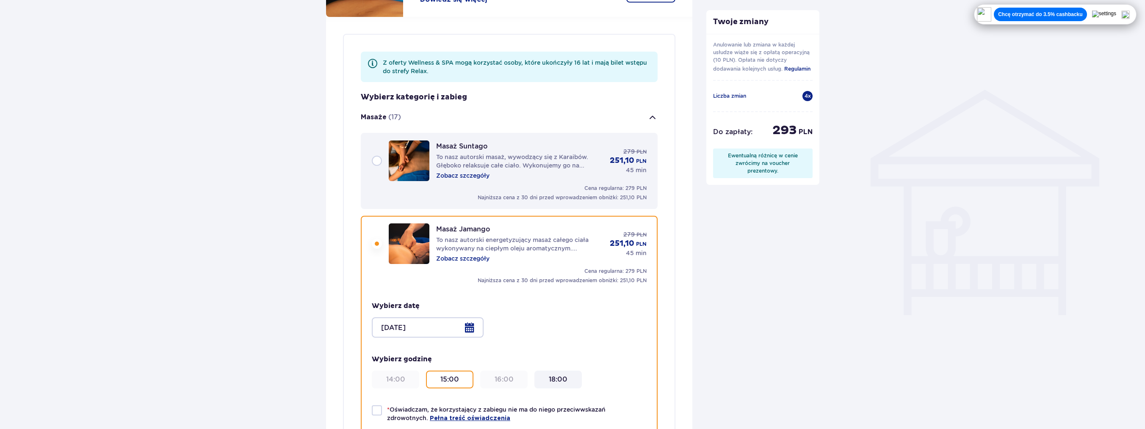
scroll to position [591, 0]
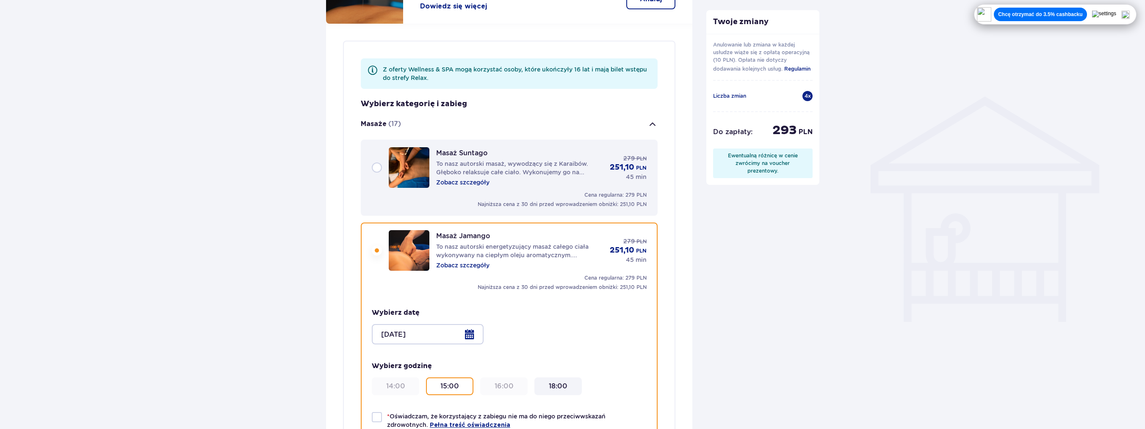
click at [378, 248] on div "Masaż Jamango To nasz autorski energetyzujący masaż całego ciała wykonywany na …" at bounding box center [509, 250] width 275 height 41
click at [653, 124] on span "button" at bounding box center [652, 124] width 10 height 10
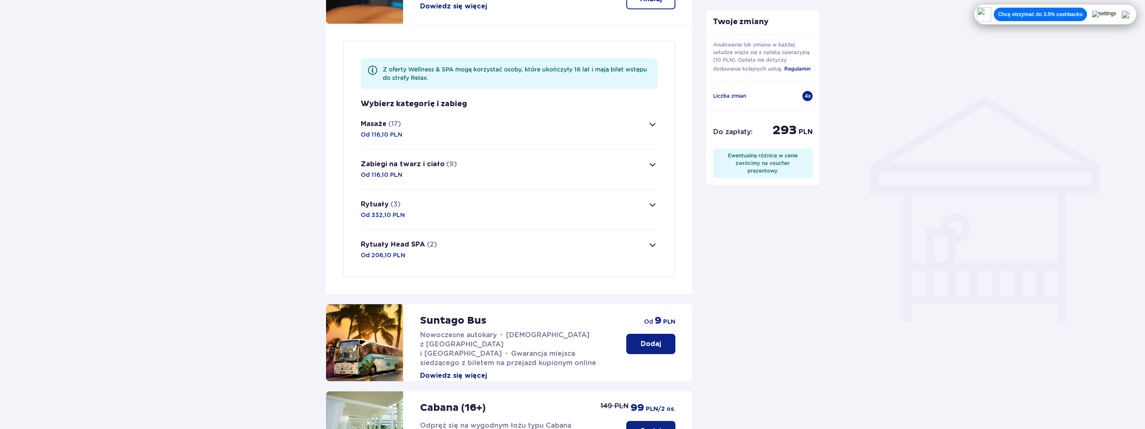
click at [651, 125] on span "button" at bounding box center [652, 124] width 10 height 10
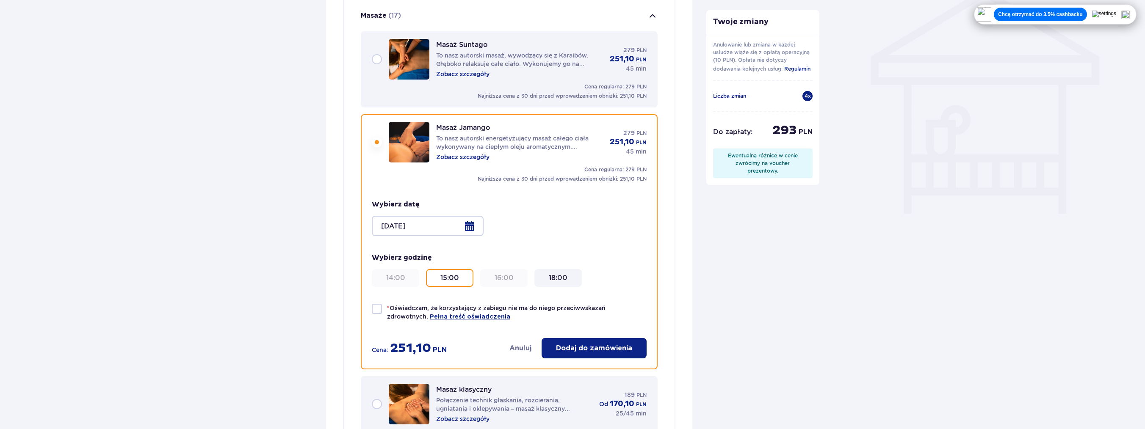
scroll to position [700, 0]
click at [521, 347] on button "Anuluj" at bounding box center [520, 347] width 22 height 9
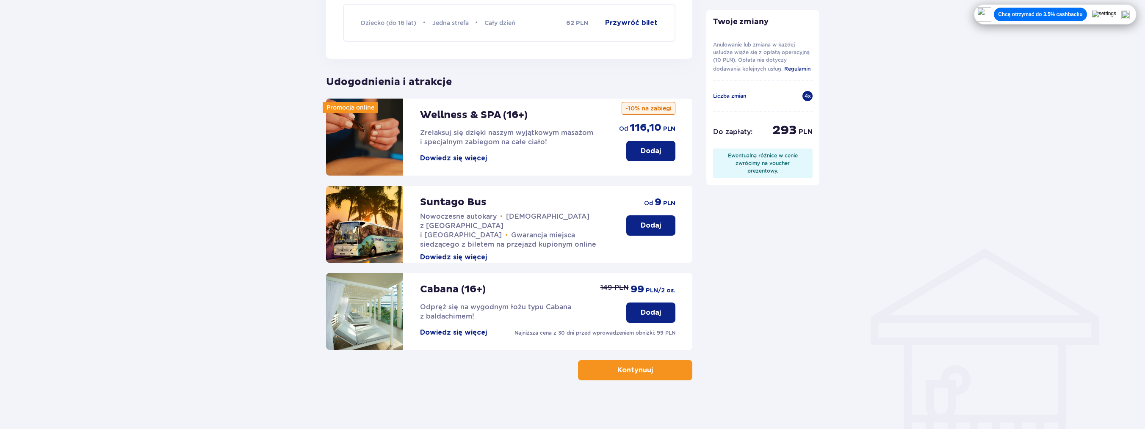
scroll to position [441, 0]
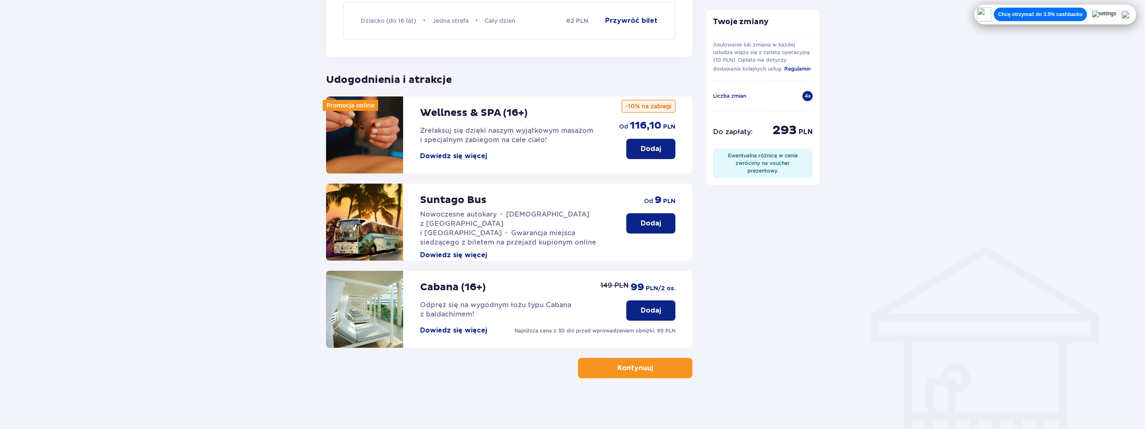
click at [660, 364] on button "Kontynuuj" at bounding box center [635, 368] width 114 height 20
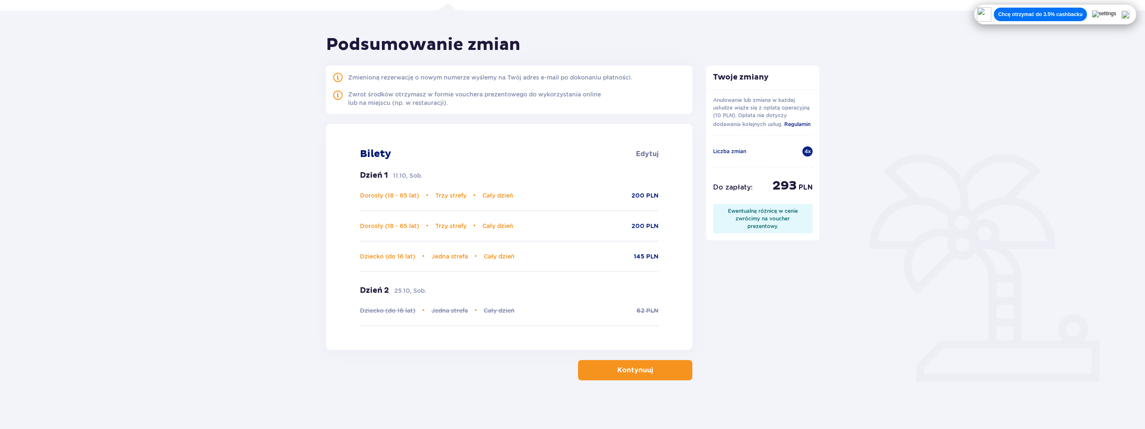
scroll to position [58, 0]
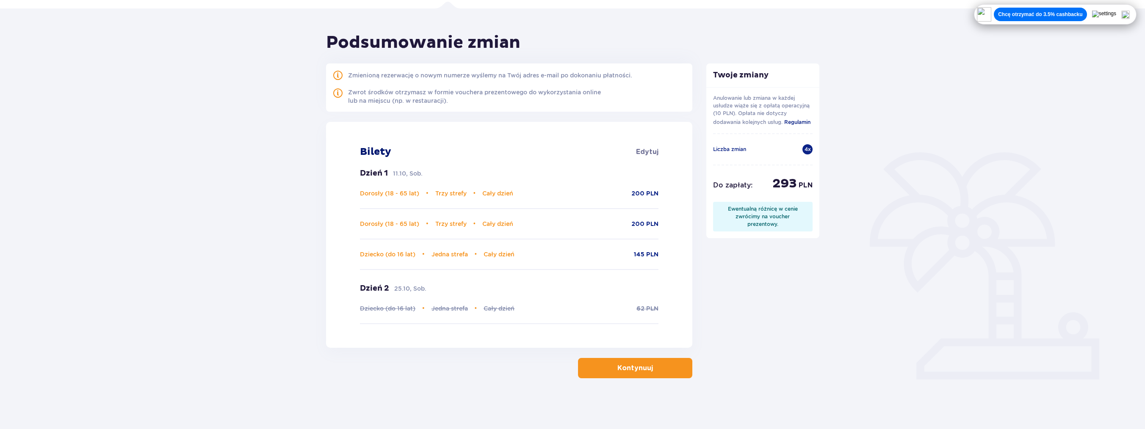
click at [651, 365] on span "button" at bounding box center [654, 368] width 10 height 10
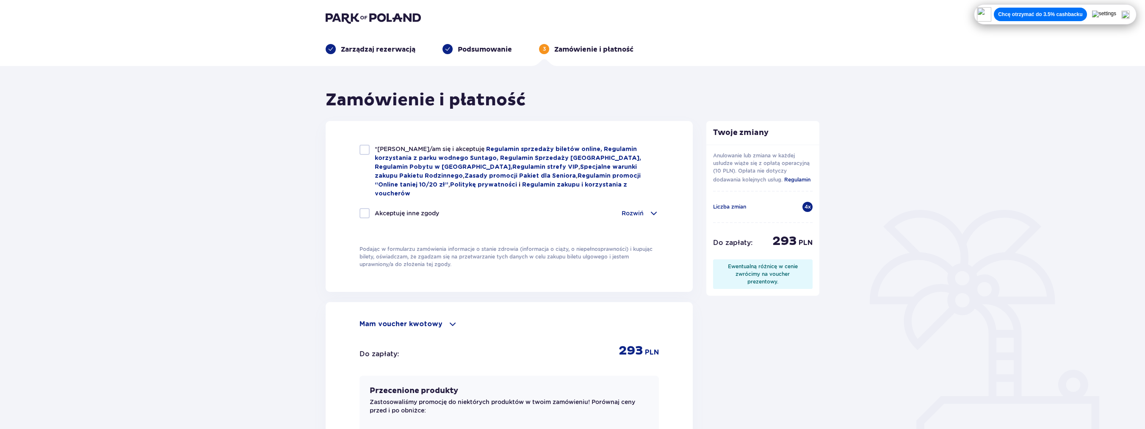
click at [365, 151] on div at bounding box center [364, 150] width 10 height 10
checkbox input "true"
click at [365, 208] on div at bounding box center [364, 213] width 10 height 10
checkbox input "true"
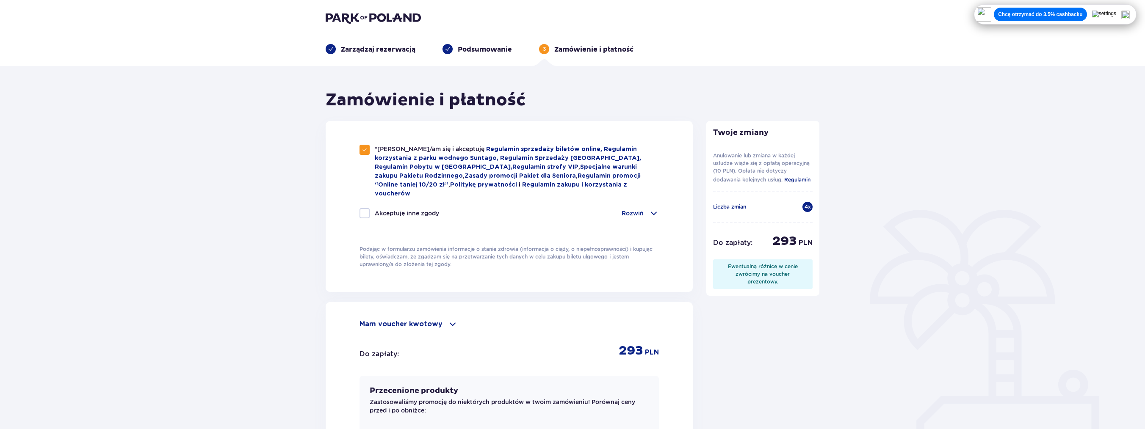
checkbox input "true"
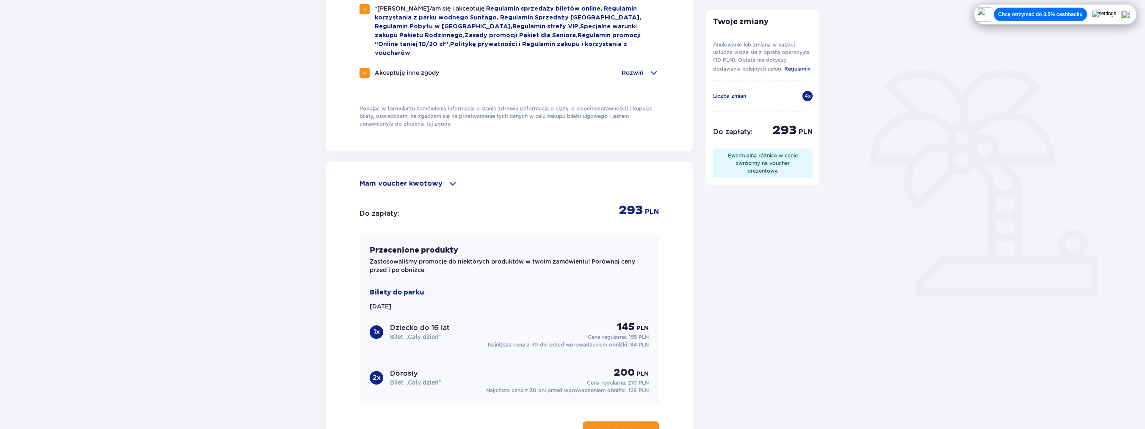
scroll to position [140, 0]
click at [430, 180] on p "Mam voucher kwotowy" at bounding box center [400, 184] width 83 height 9
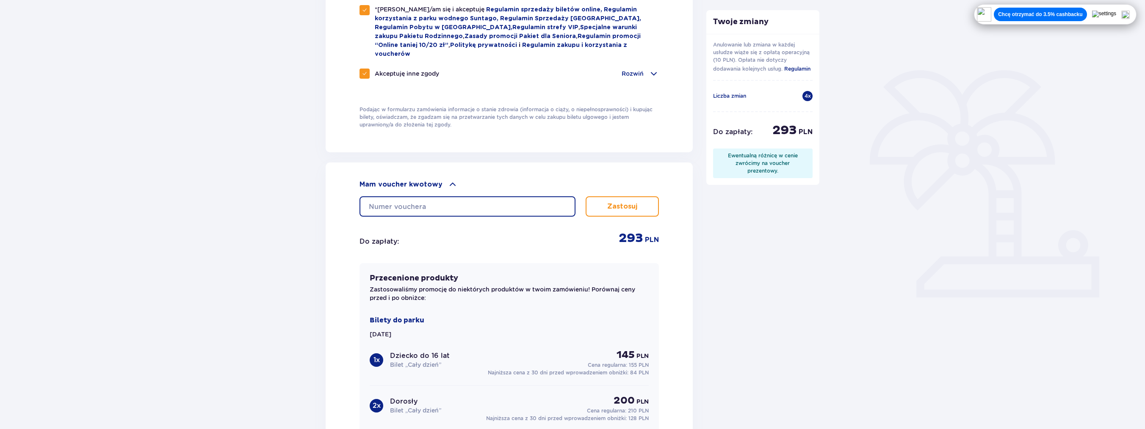
drag, startPoint x: 467, startPoint y: 201, endPoint x: 458, endPoint y: 196, distance: 10.4
click at [467, 201] on input "text" at bounding box center [467, 206] width 216 height 20
paste input "0670000122989512"
type input "0670000122989512"
click at [605, 196] on button "Zastosuj" at bounding box center [621, 206] width 73 height 20
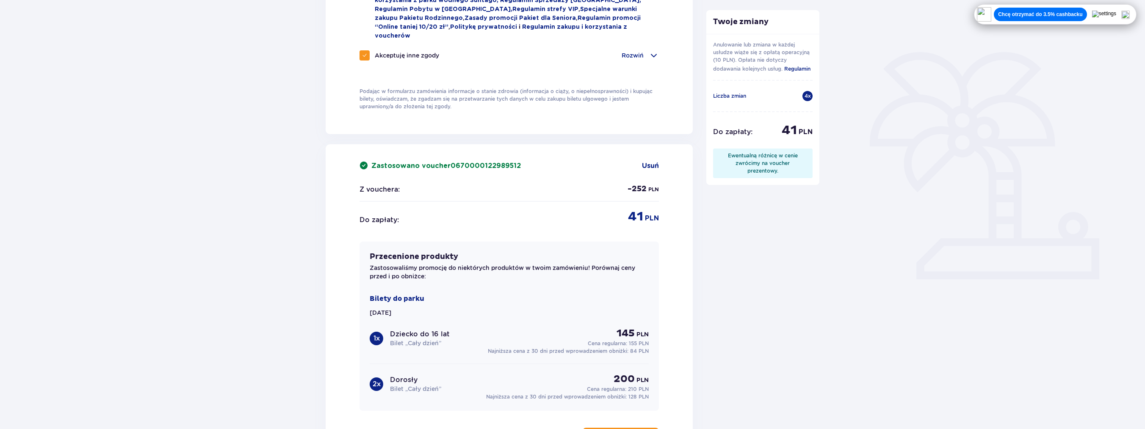
scroll to position [267, 0]
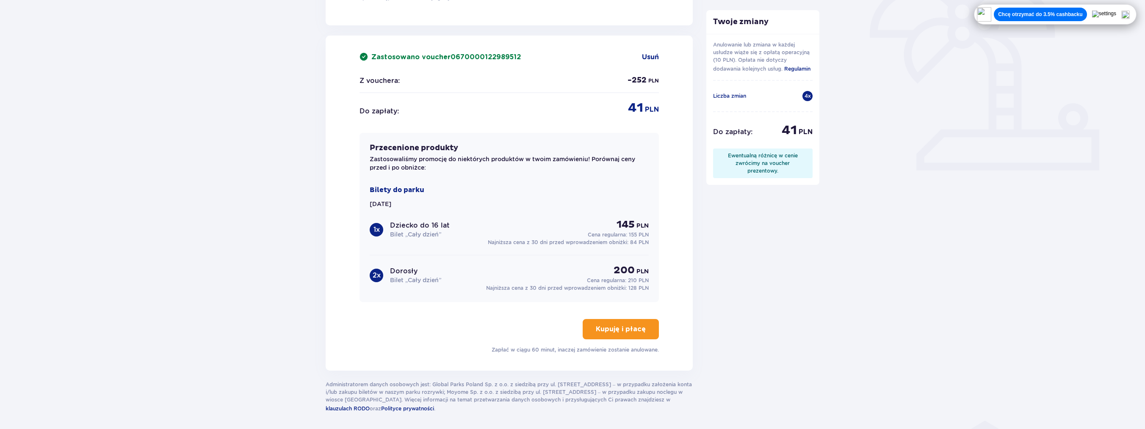
click at [625, 325] on p "Kupuję i płacę" at bounding box center [621, 329] width 50 height 9
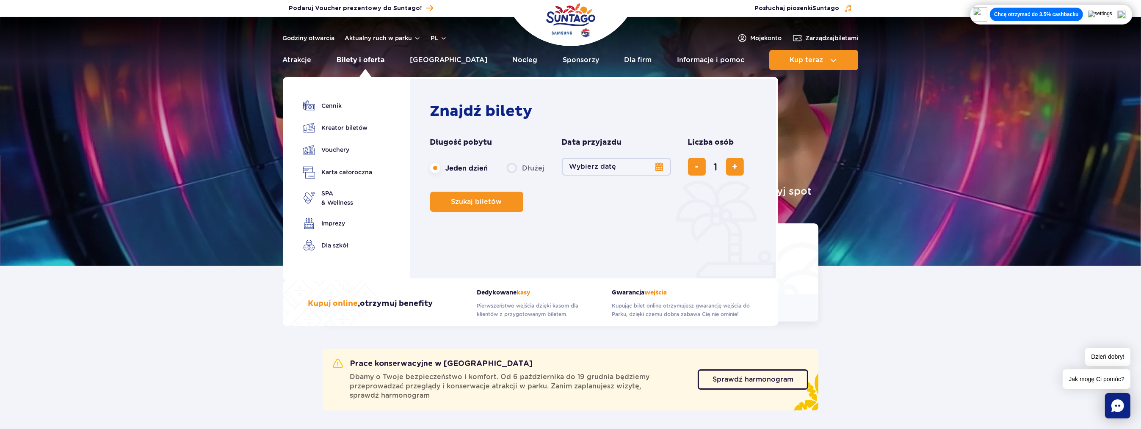
click at [359, 59] on link "Bilety i oferta" at bounding box center [361, 60] width 48 height 20
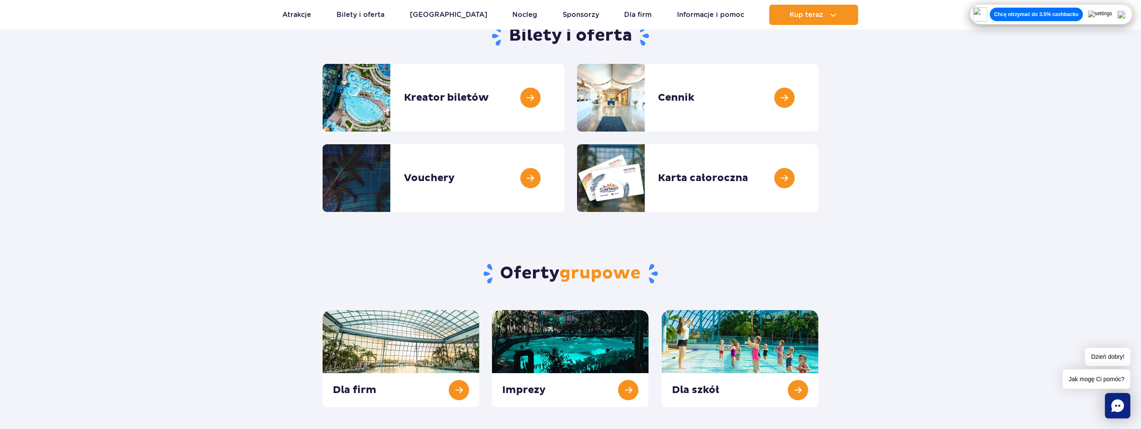
scroll to position [85, 0]
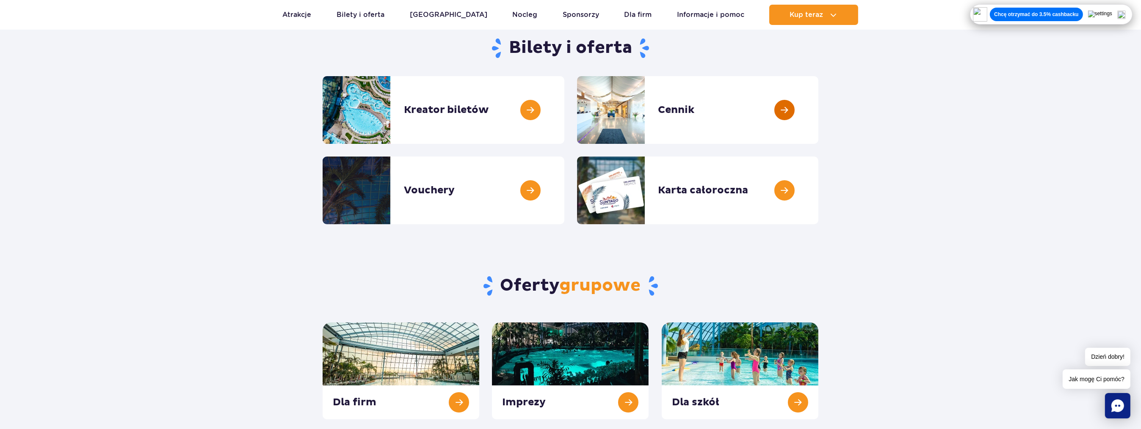
click at [818, 110] on link at bounding box center [818, 110] width 0 height 68
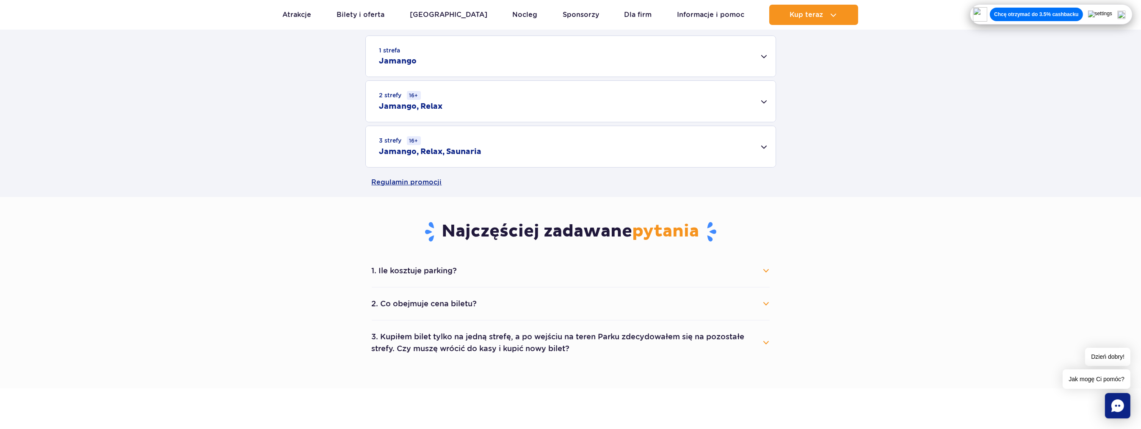
scroll to position [169, 0]
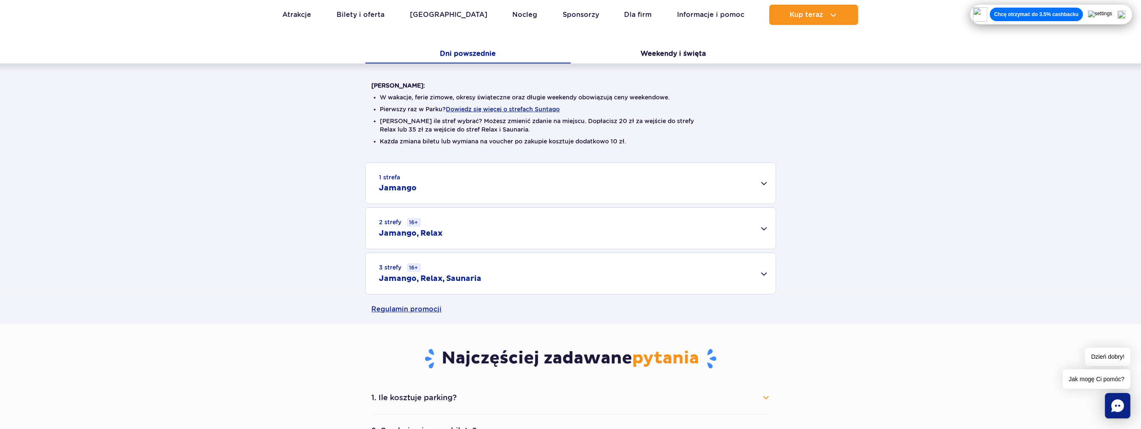
click at [764, 273] on div "3 strefy 16+ Jamango, Relax, Saunaria" at bounding box center [571, 273] width 410 height 41
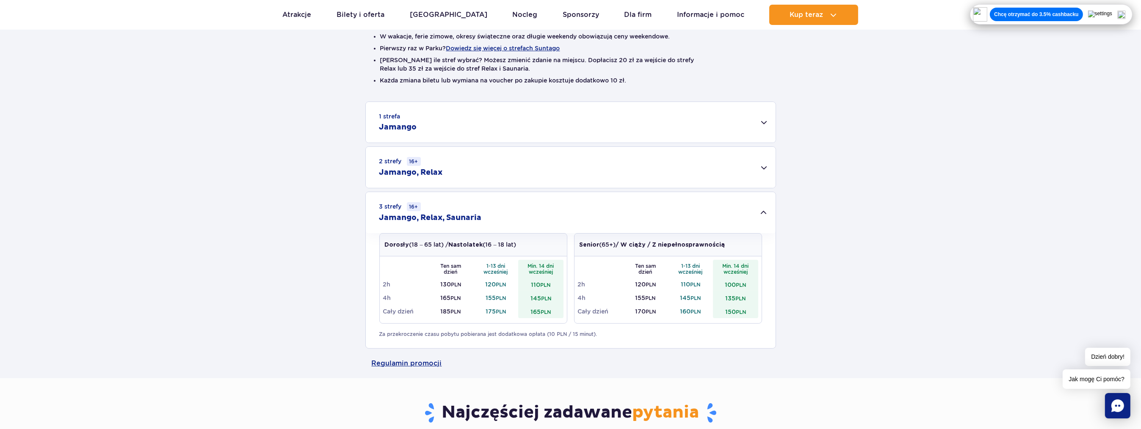
scroll to position [212, 0]
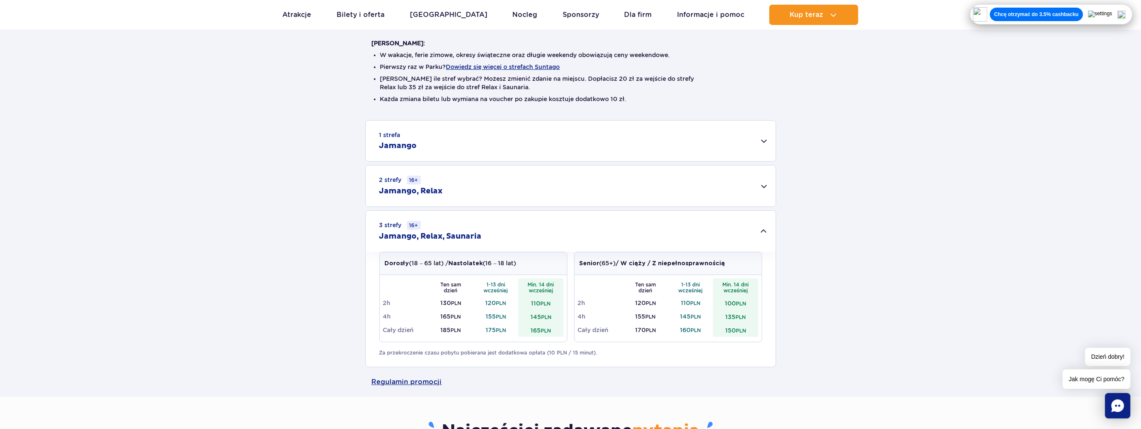
click at [764, 144] on div "1 strefa Jamango" at bounding box center [571, 141] width 410 height 41
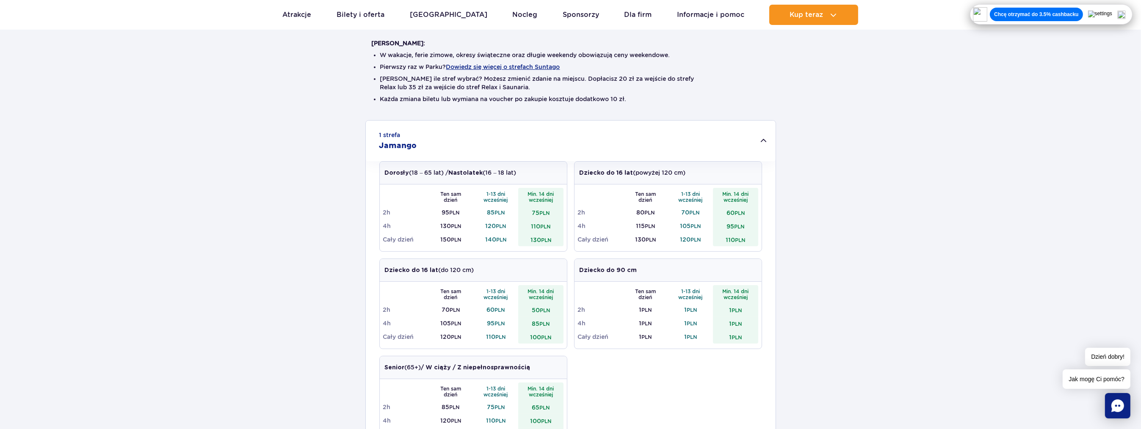
click at [763, 138] on div "1 strefa Jamango" at bounding box center [571, 141] width 410 height 41
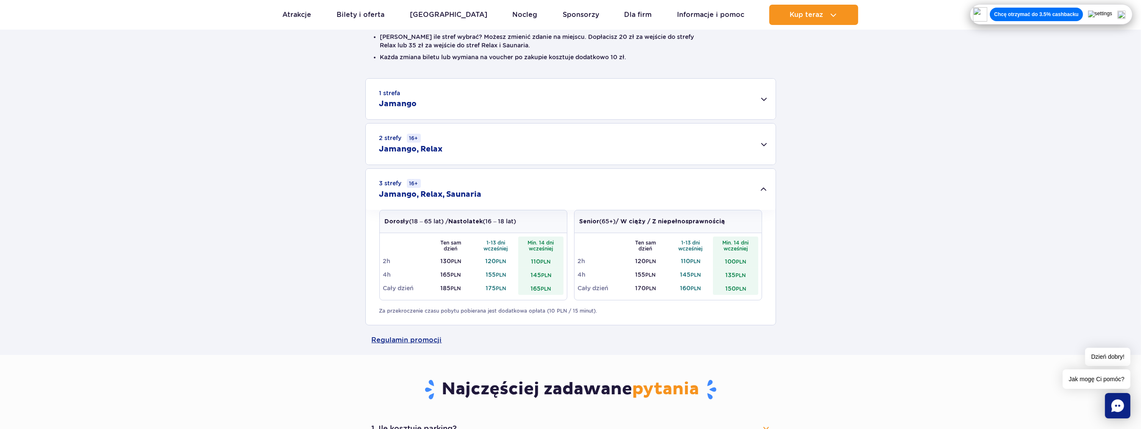
scroll to position [254, 0]
click at [762, 141] on div "2 strefy 16+ Jamango, Relax" at bounding box center [571, 143] width 410 height 41
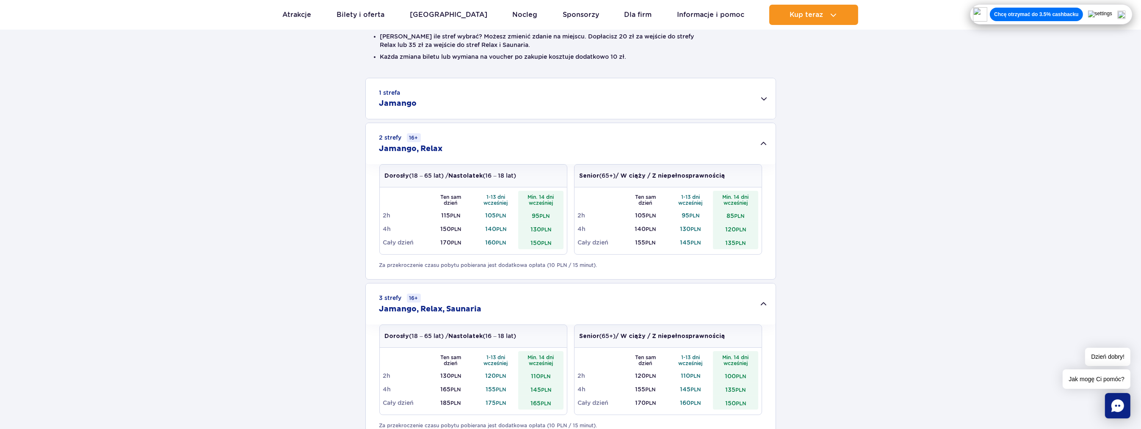
click at [762, 141] on div "2 strefy 16+ Jamango, Relax" at bounding box center [571, 143] width 410 height 41
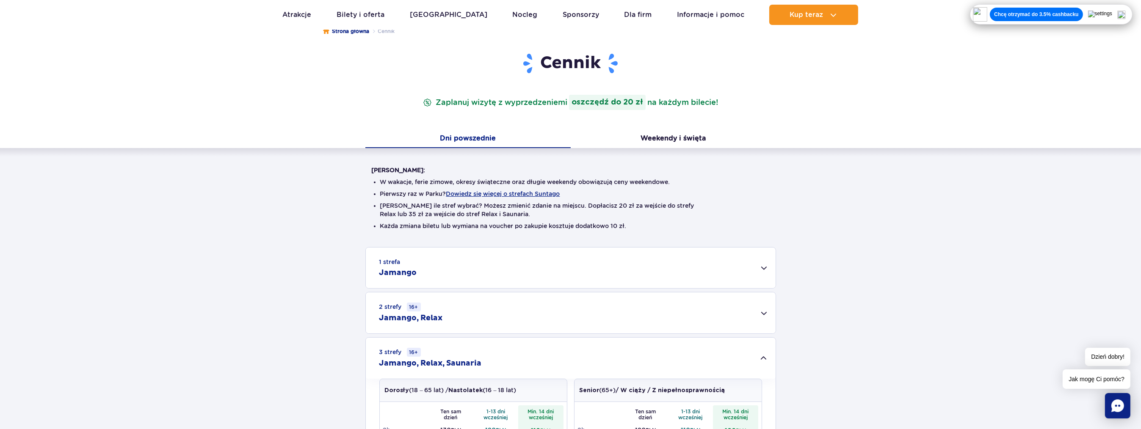
scroll to position [0, 0]
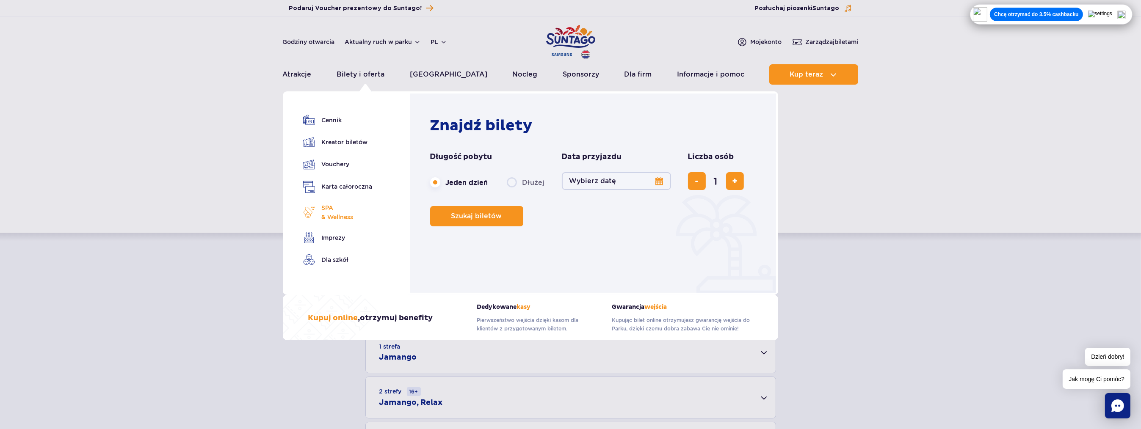
click at [330, 213] on span "SPA & Wellness" at bounding box center [338, 212] width 32 height 19
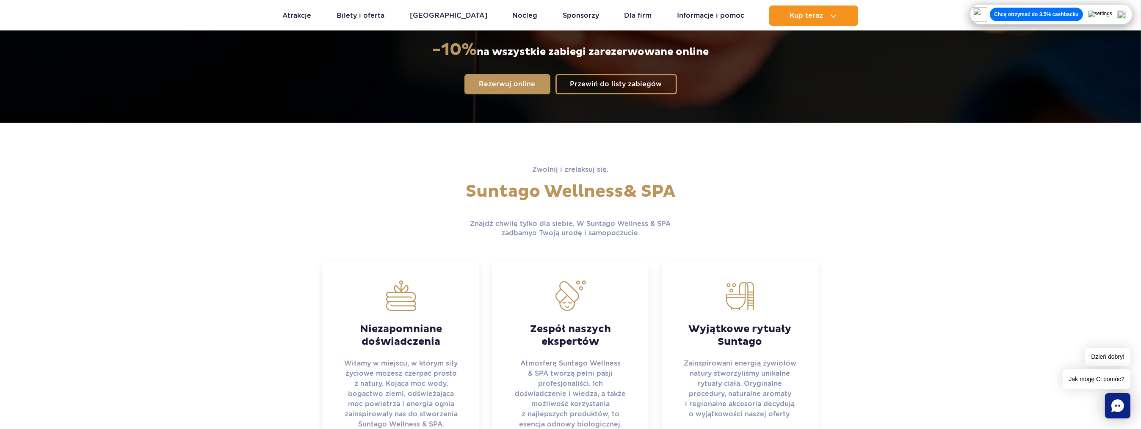
scroll to position [117, 0]
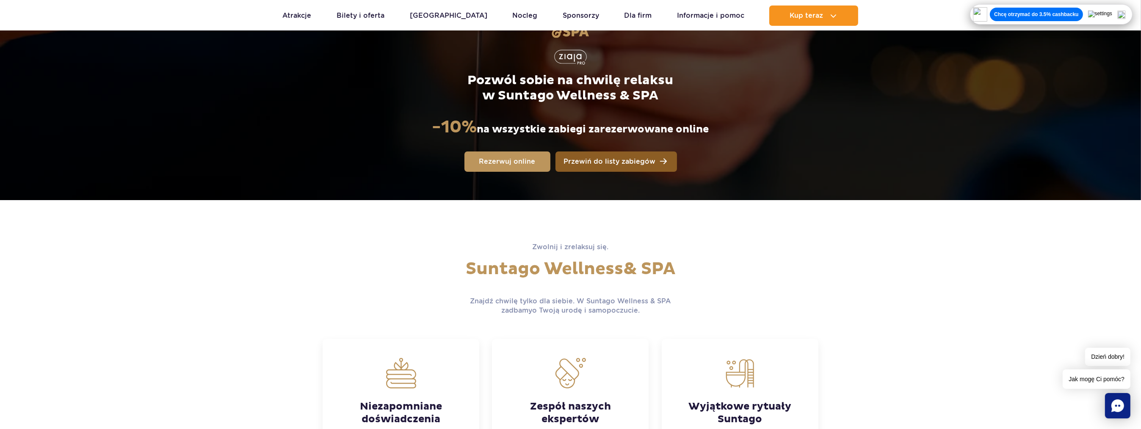
click at [612, 156] on link "Przewiń do listy zabiegów" at bounding box center [615, 162] width 121 height 20
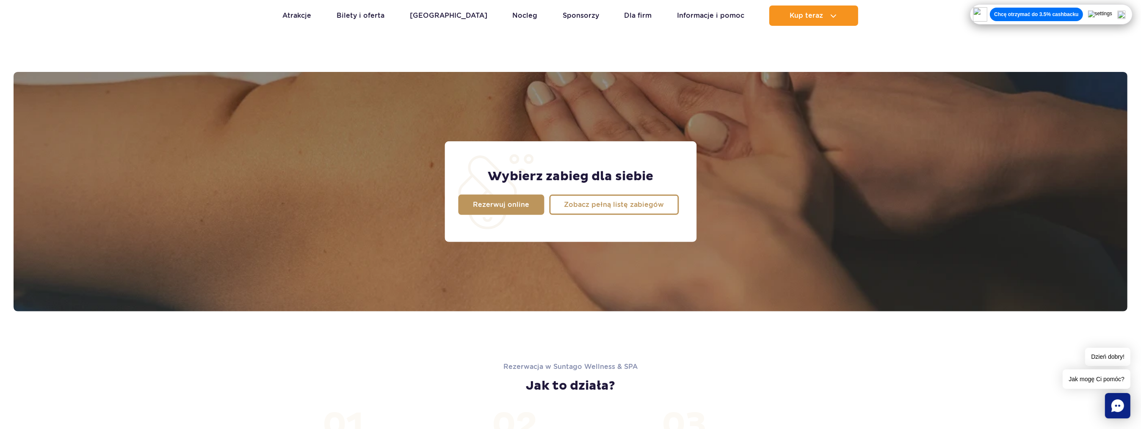
scroll to position [667, 0]
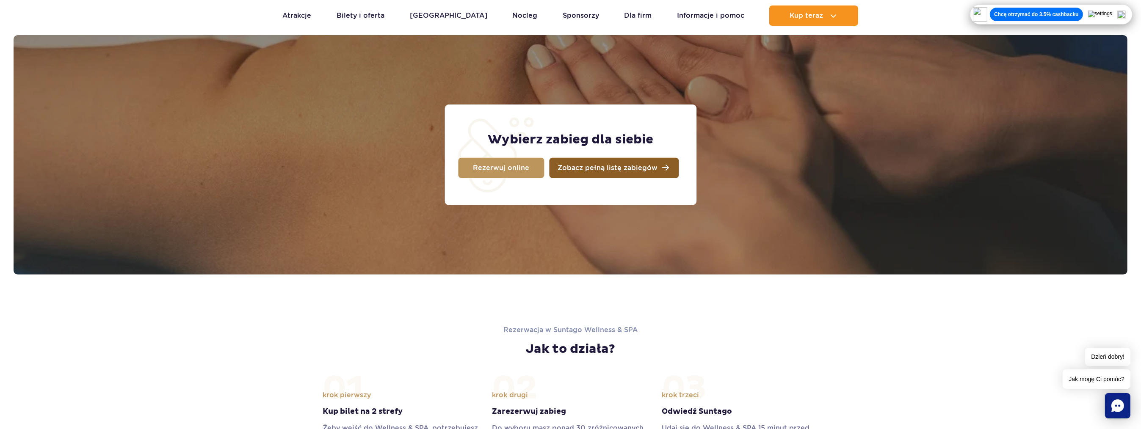
click at [642, 168] on span "Zobacz pełną listę zabiegów" at bounding box center [608, 168] width 100 height 7
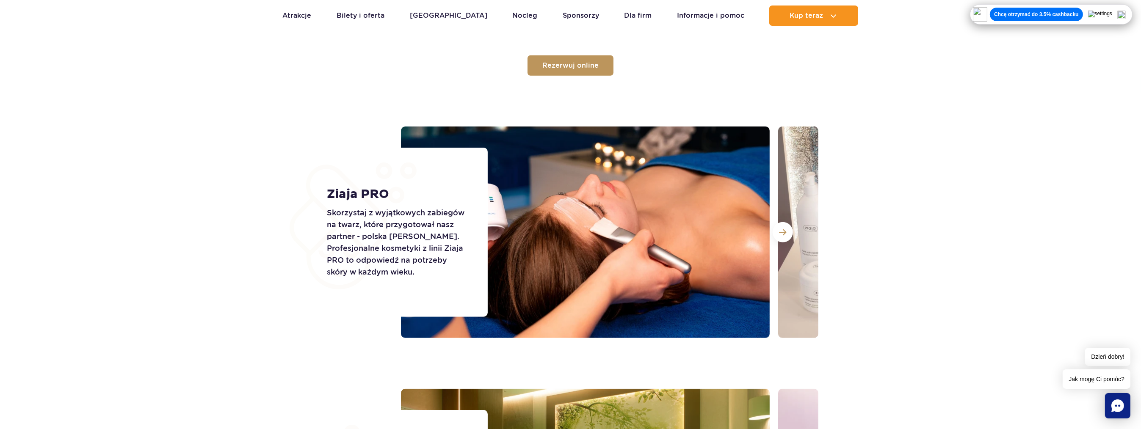
scroll to position [2838, 0]
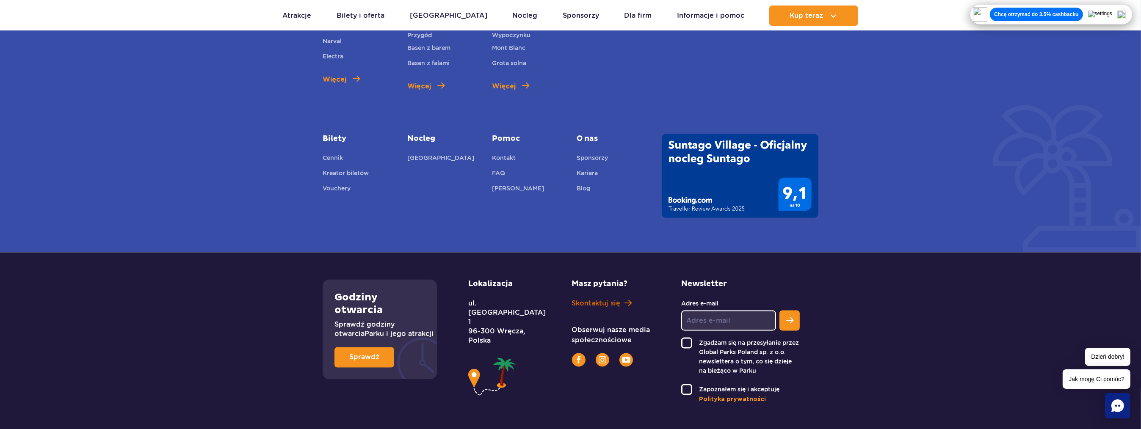
click at [595, 299] on span "Skontaktuj się" at bounding box center [596, 303] width 49 height 9
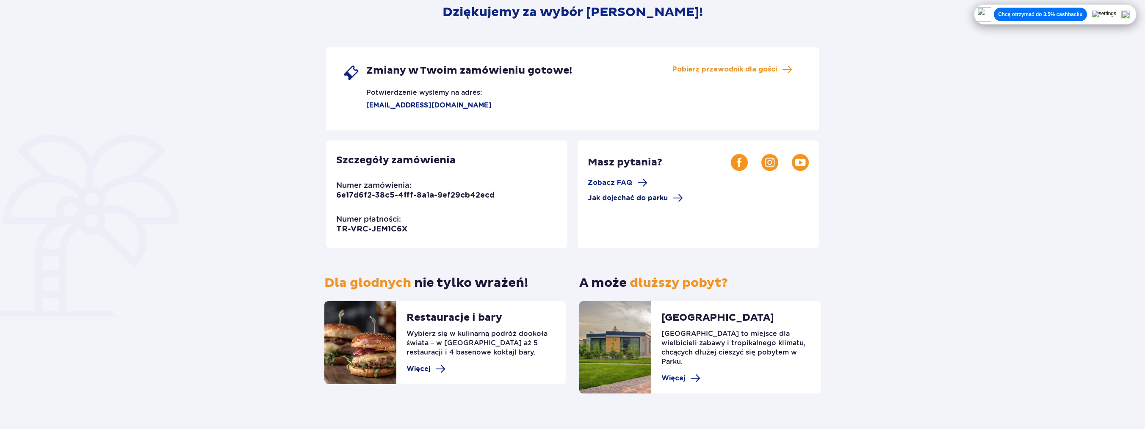
scroll to position [119, 0]
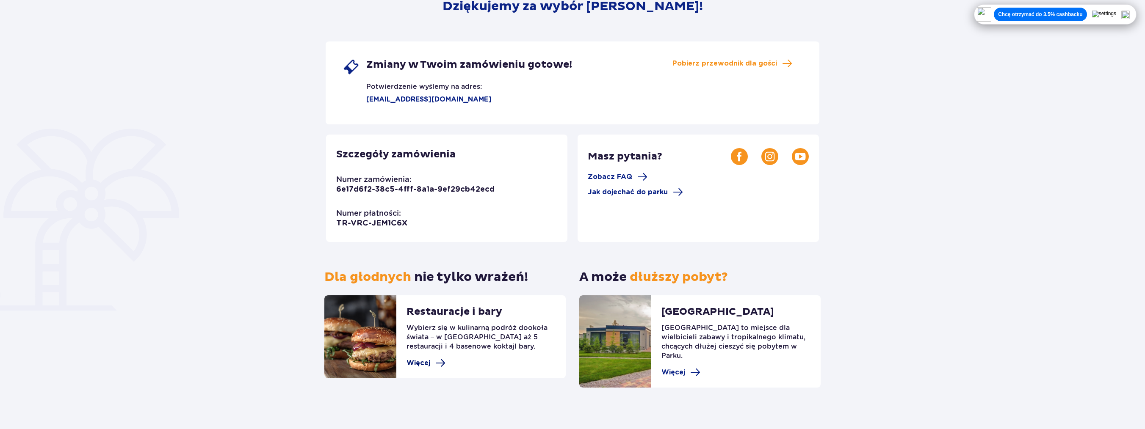
click at [429, 365] on span "Więcej" at bounding box center [418, 363] width 24 height 9
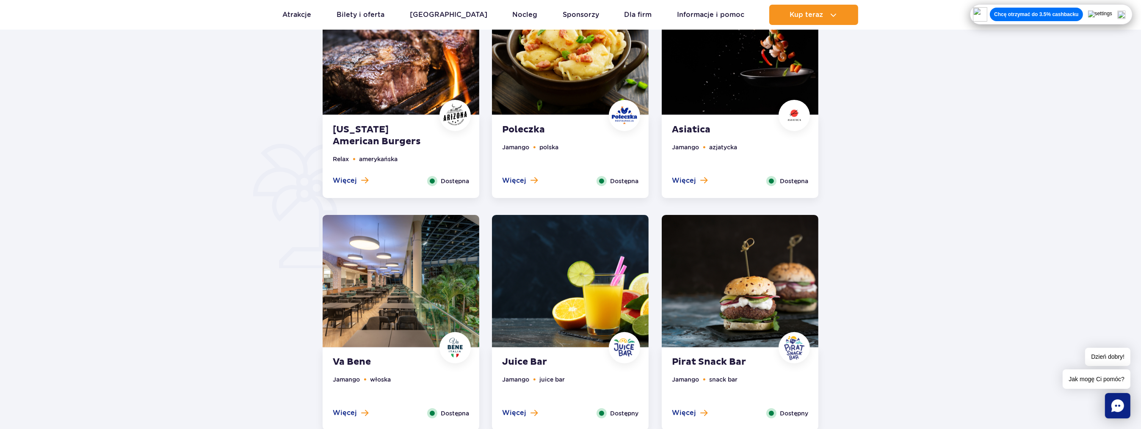
scroll to position [423, 0]
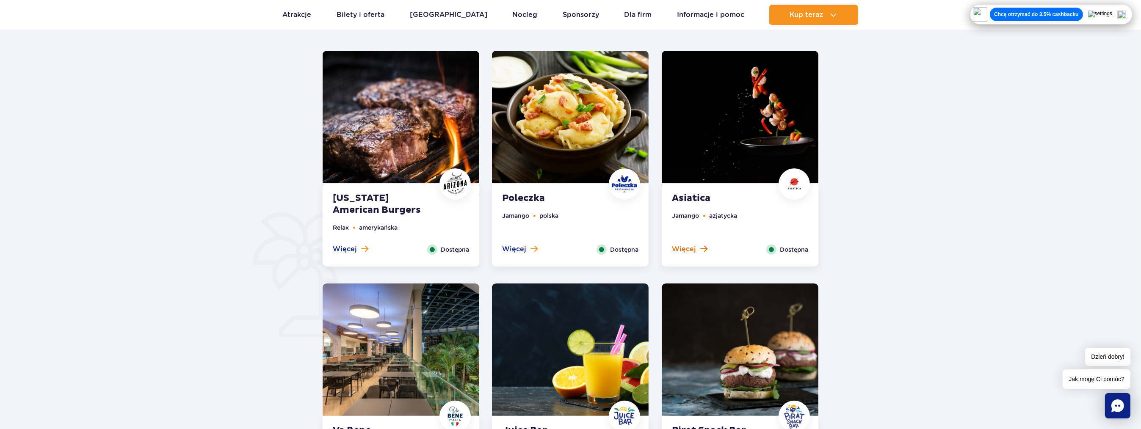
click at [687, 248] on span "Więcej" at bounding box center [684, 249] width 24 height 9
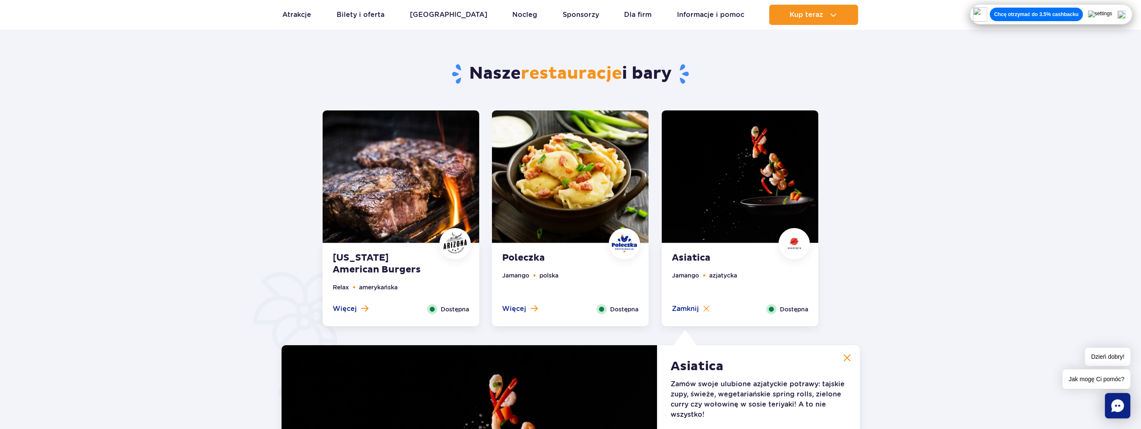
scroll to position [320, 0]
